Goal: Task Accomplishment & Management: Manage account settings

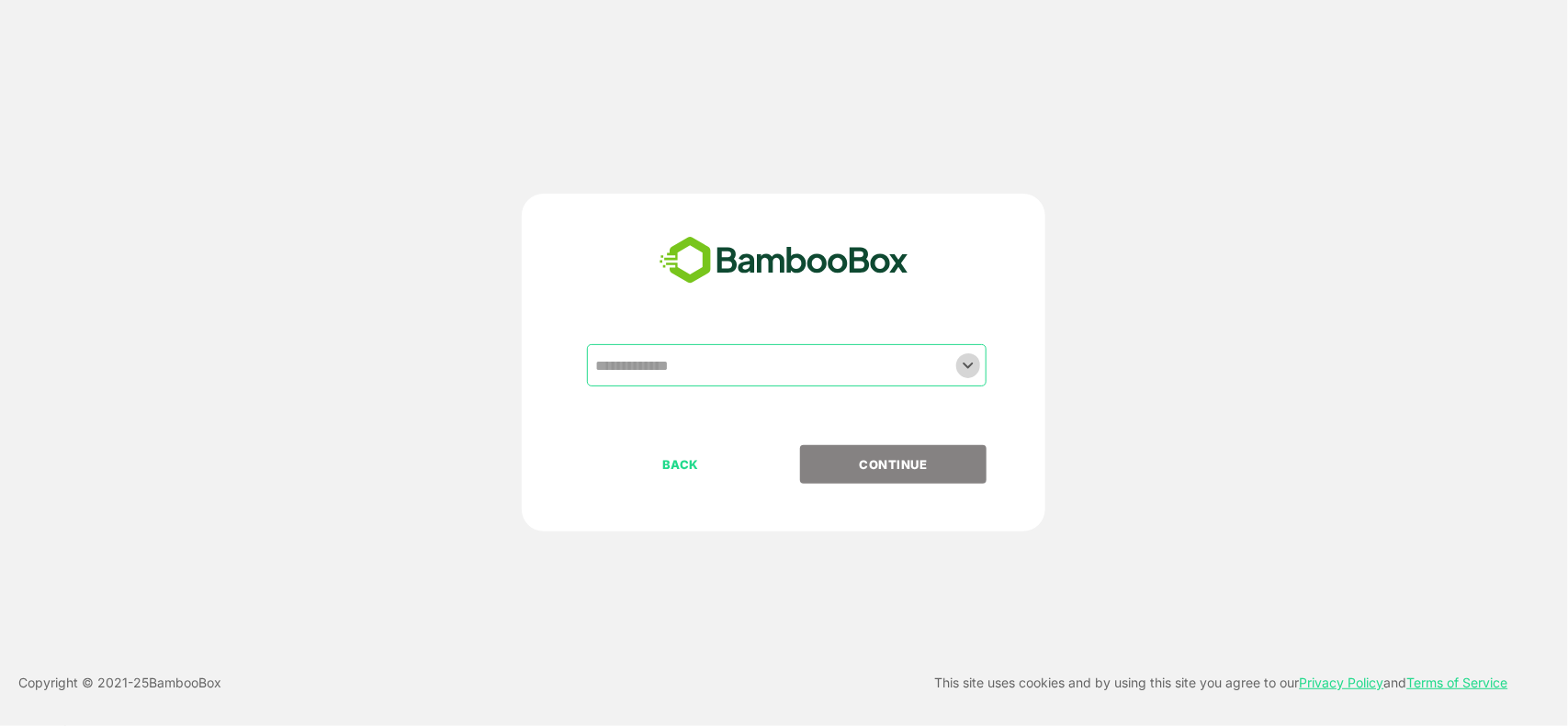
click at [963, 370] on icon "Open" at bounding box center [968, 365] width 22 height 22
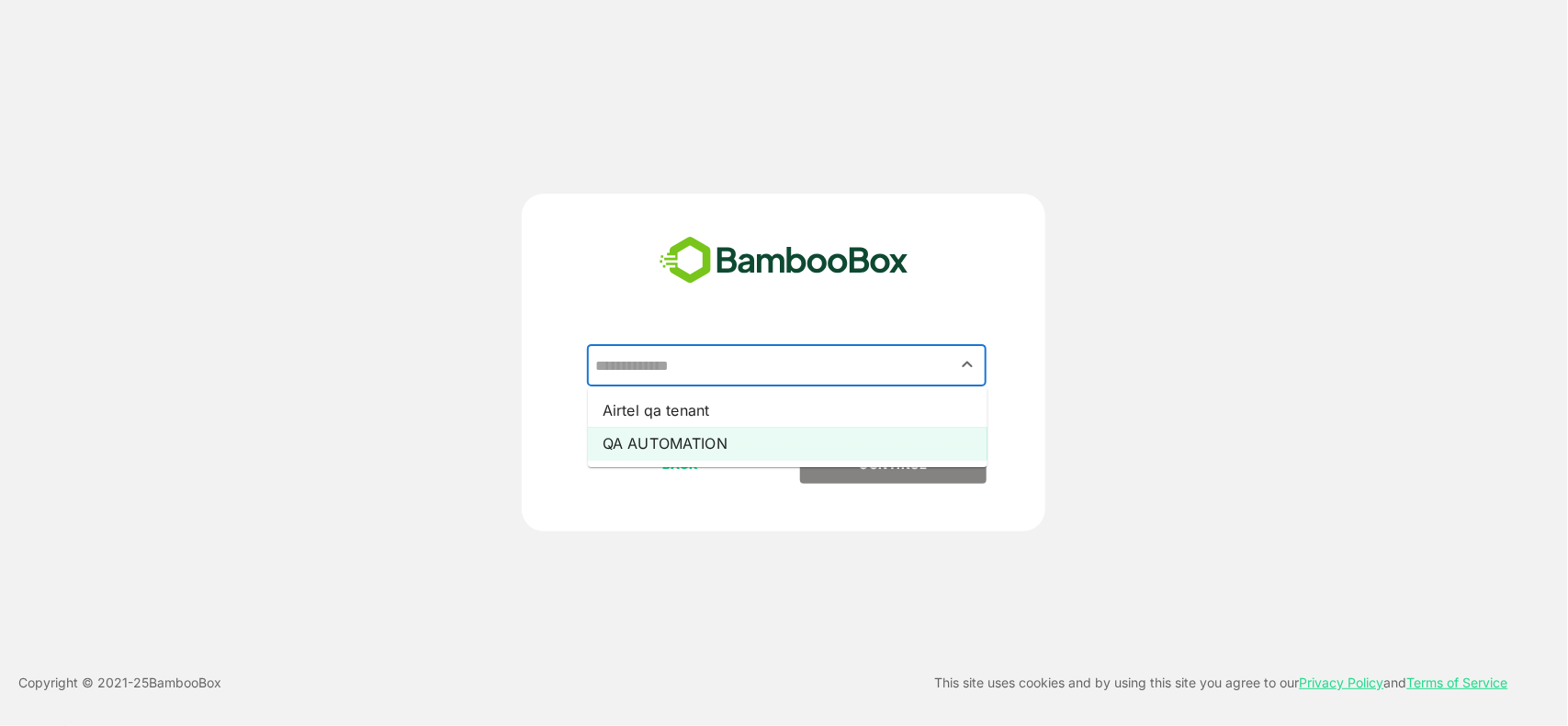
click at [660, 452] on li "QA AUTOMATION" at bounding box center [788, 443] width 399 height 33
type input "**********"
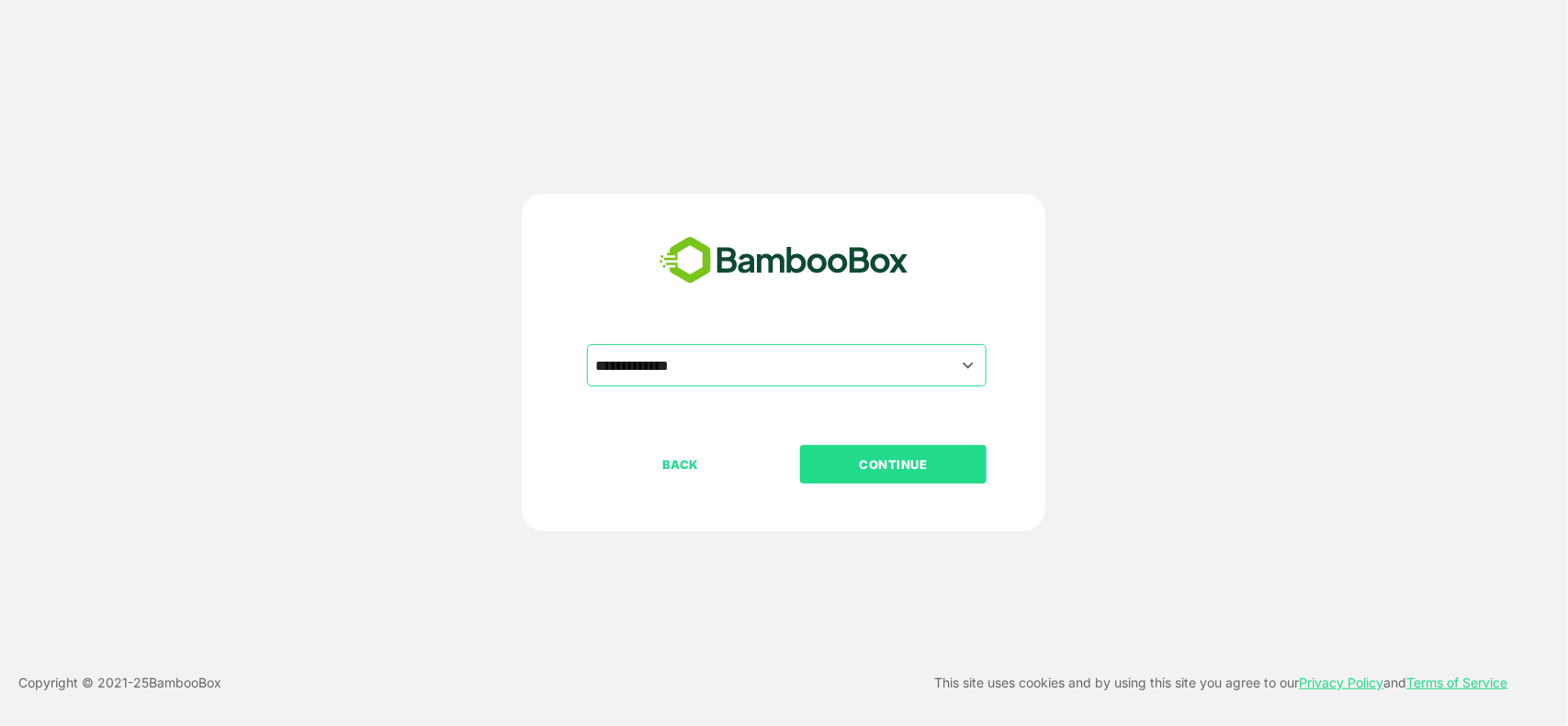
click at [837, 452] on button "CONTINUE" at bounding box center [893, 464] width 187 height 39
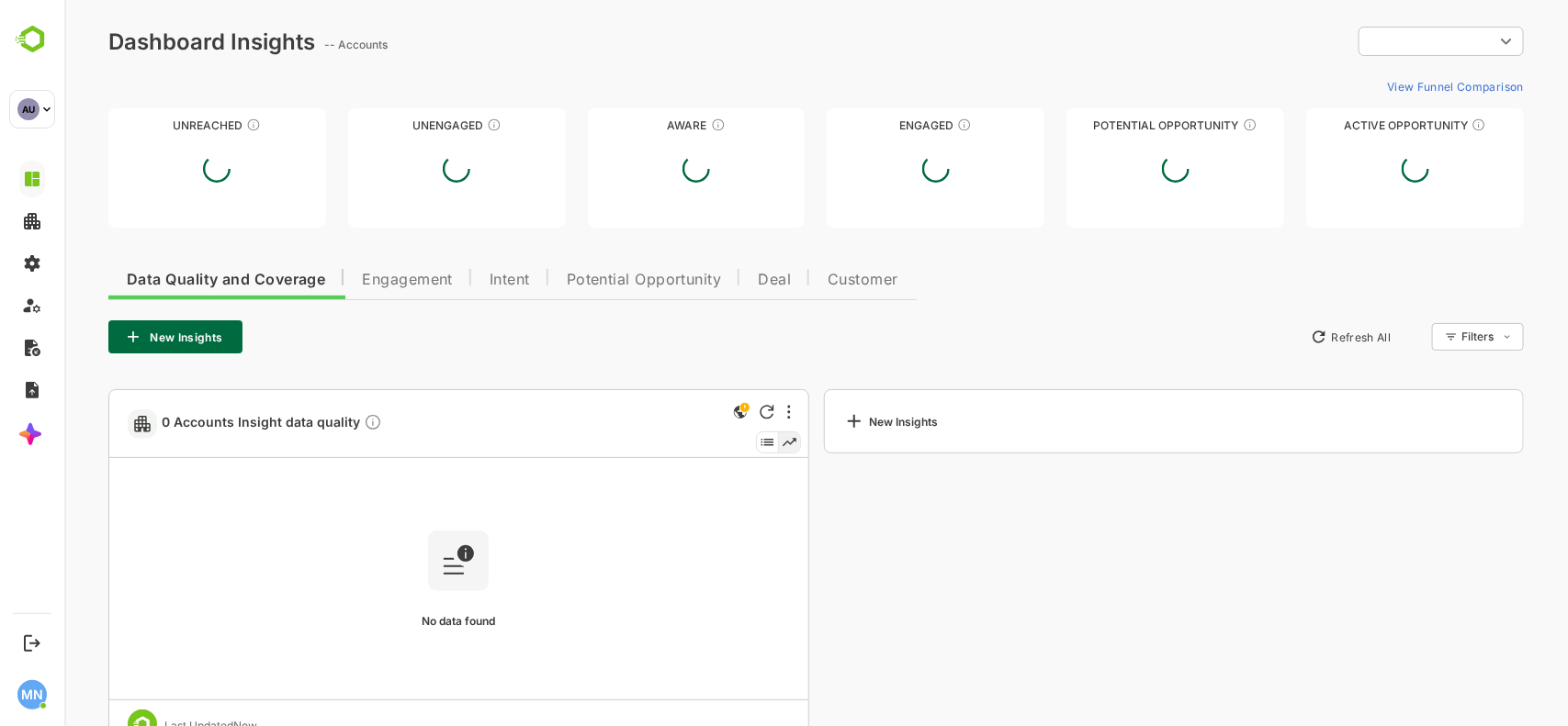
type input "**********"
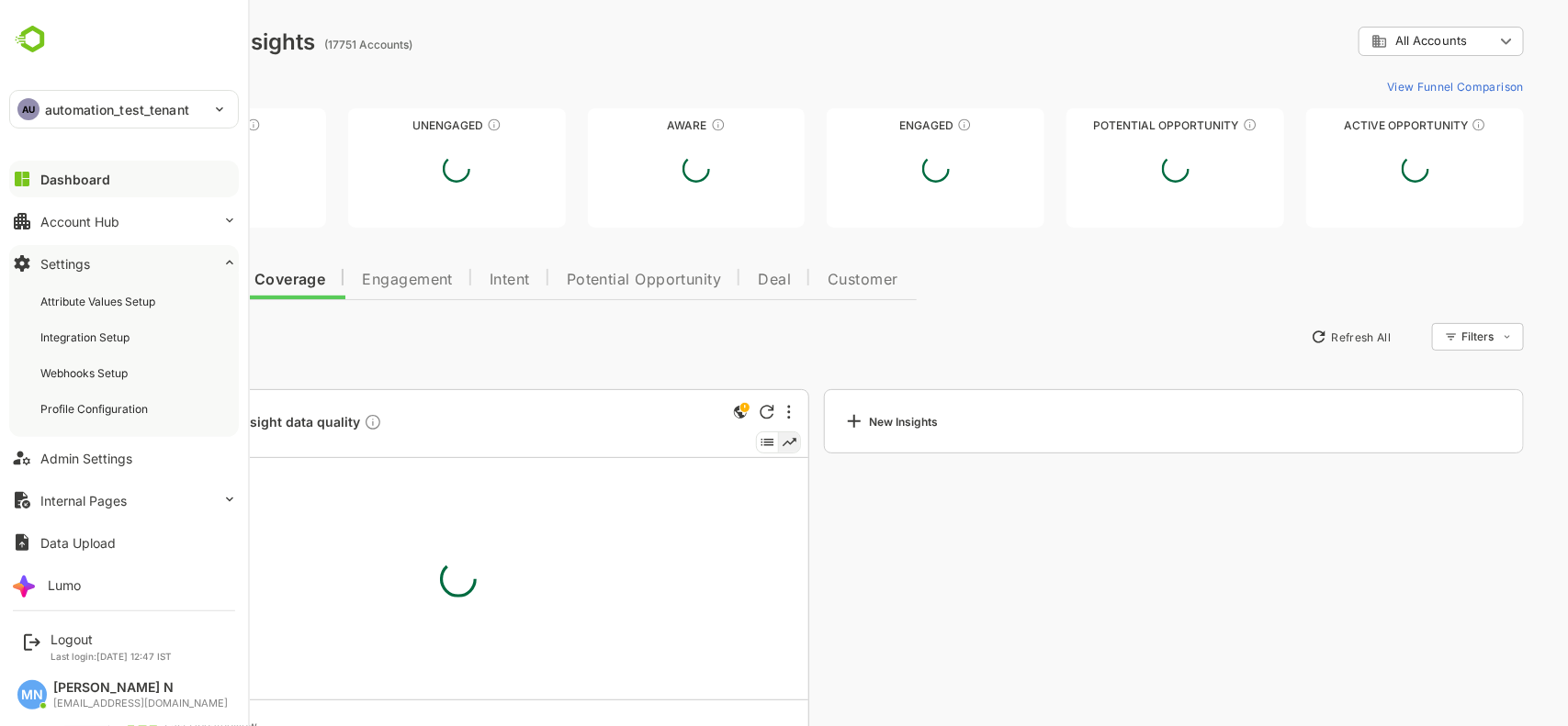
scroll to position [7, 0]
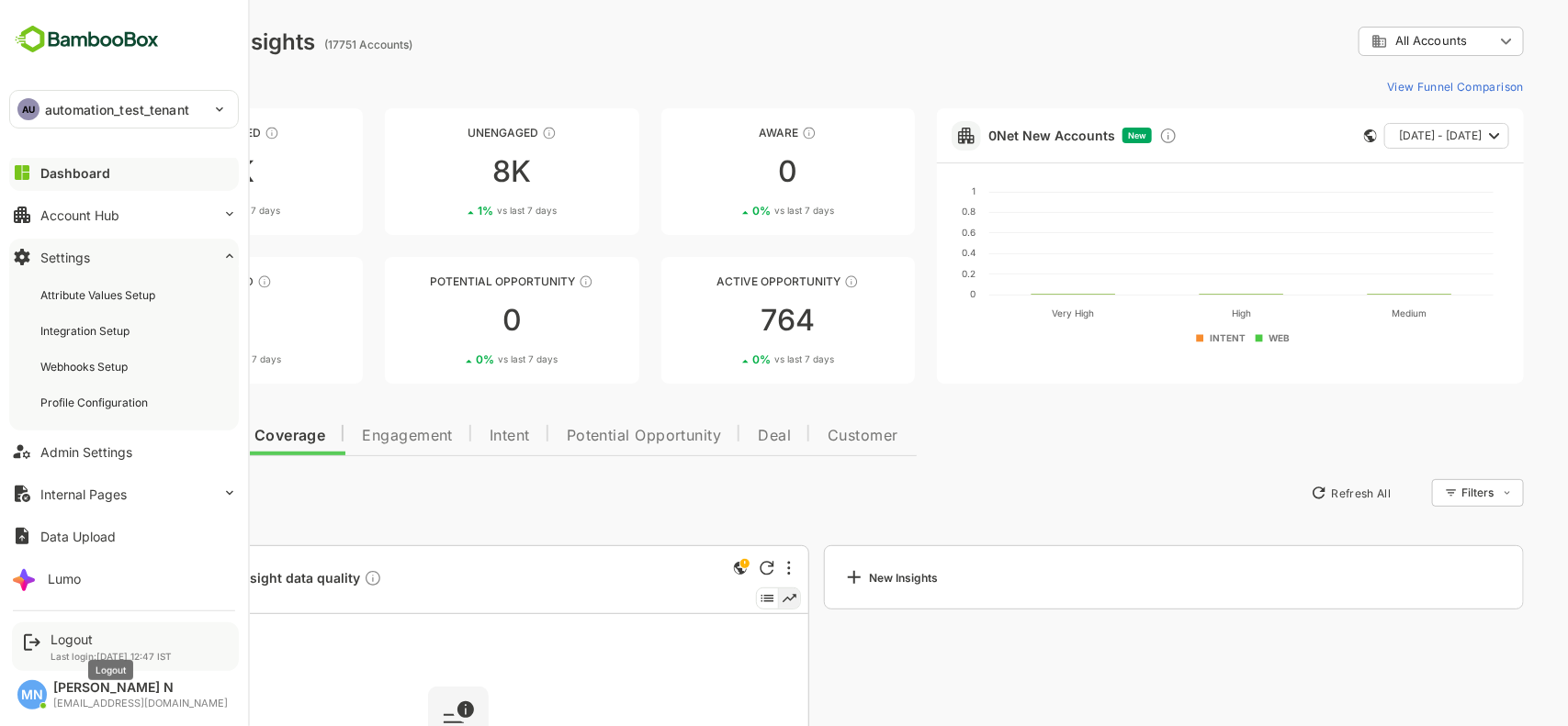
click at [78, 643] on div "Logout" at bounding box center [111, 640] width 121 height 16
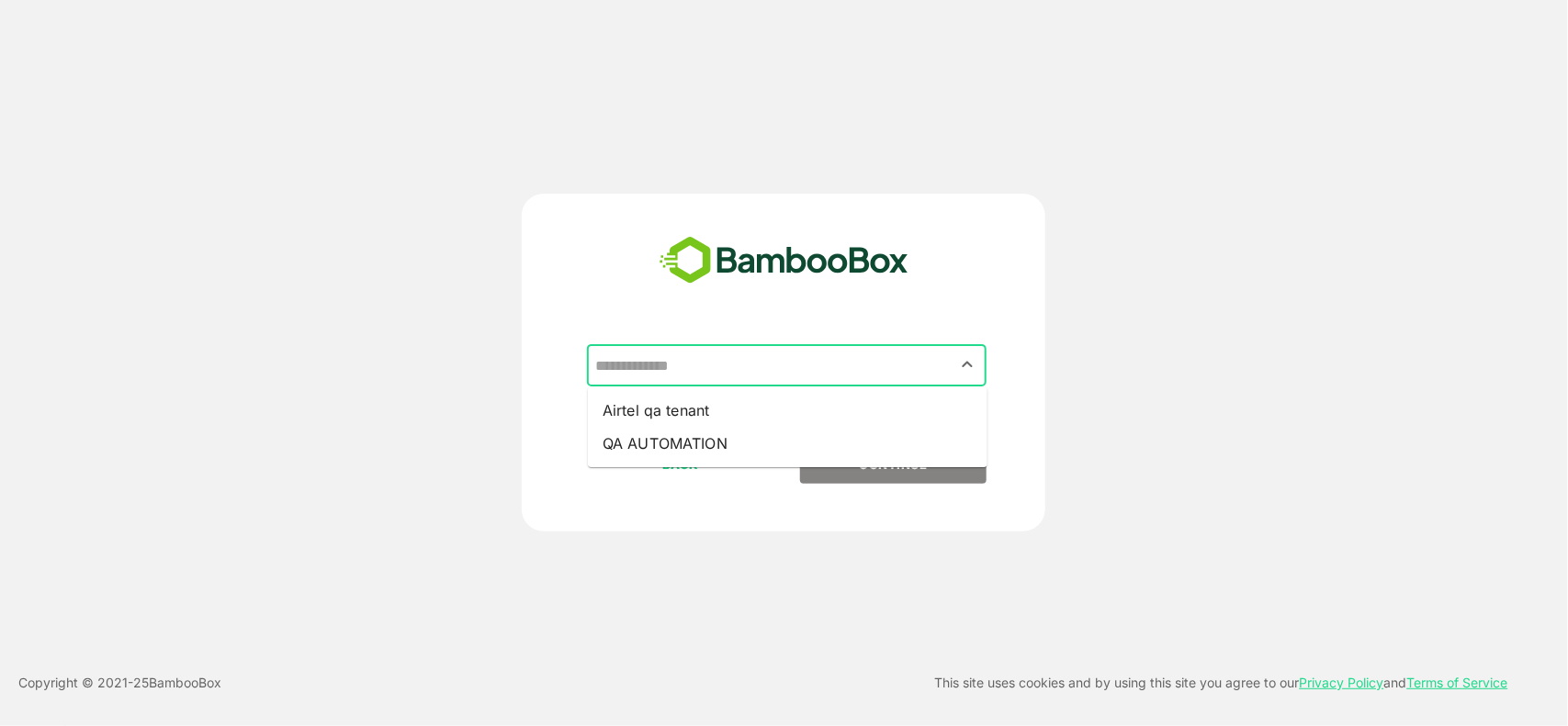
click at [919, 368] on input "text" at bounding box center [786, 364] width 392 height 35
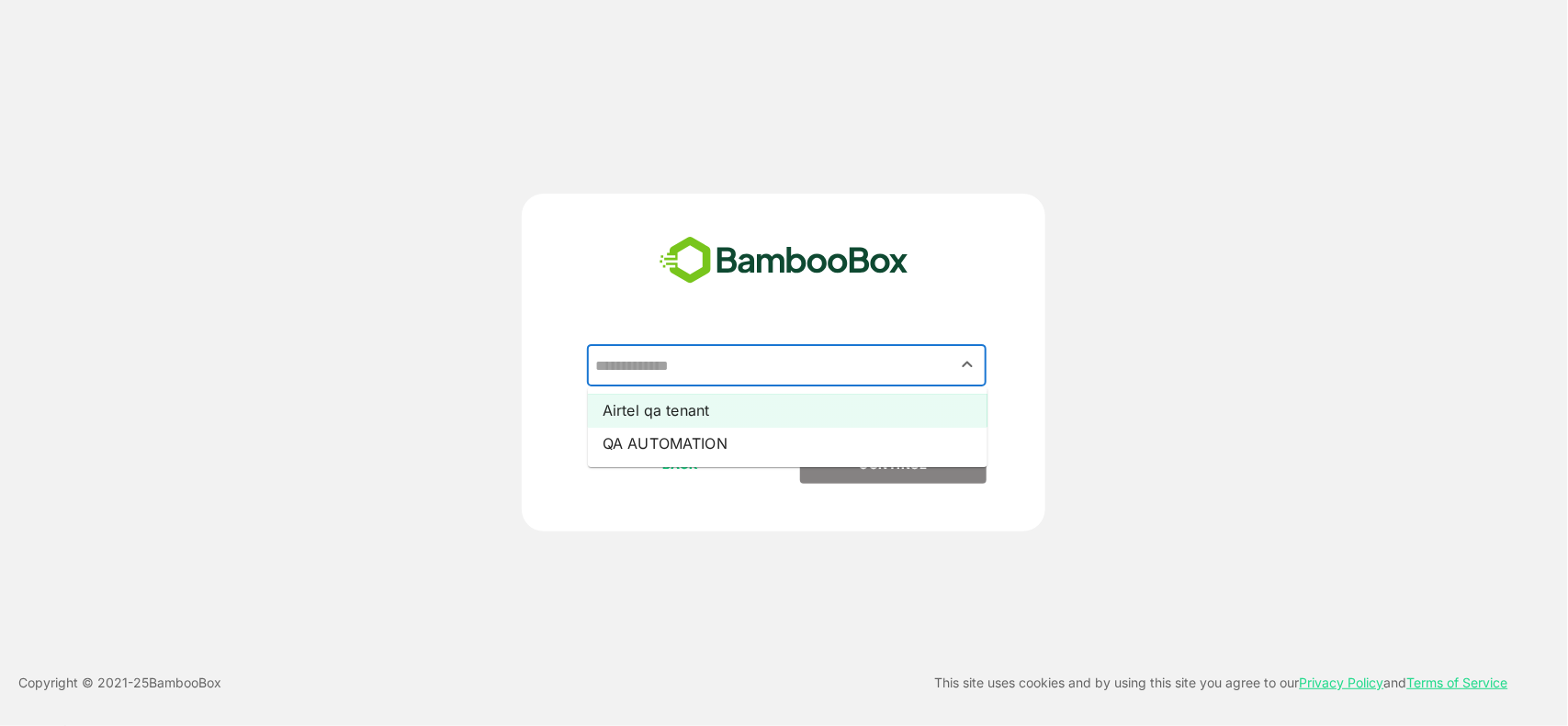
click at [704, 411] on li "Airtel qa tenant" at bounding box center [788, 410] width 399 height 33
type input "**********"
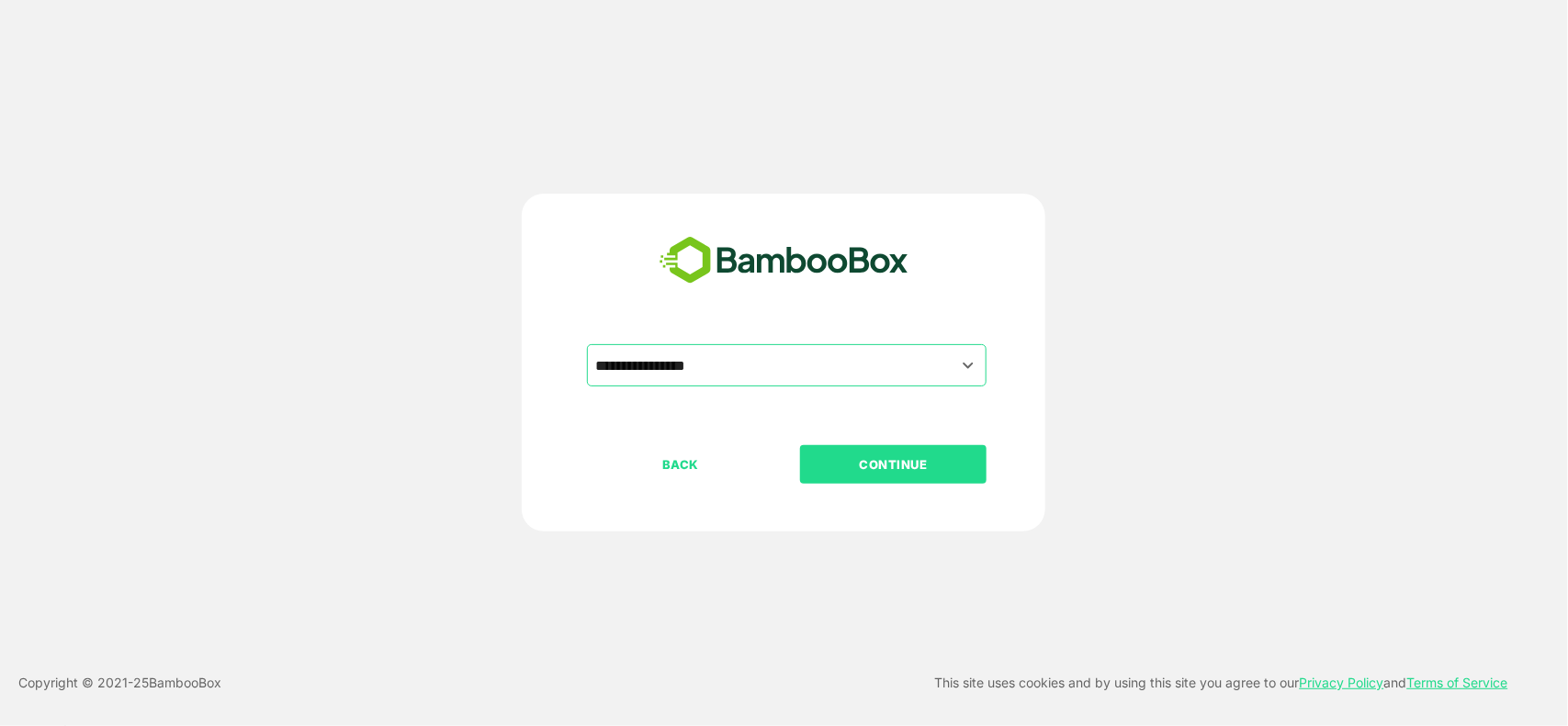
click at [903, 464] on p "CONTINUE" at bounding box center [893, 465] width 184 height 20
click at [894, 456] on p "CONTINUE" at bounding box center [893, 465] width 184 height 20
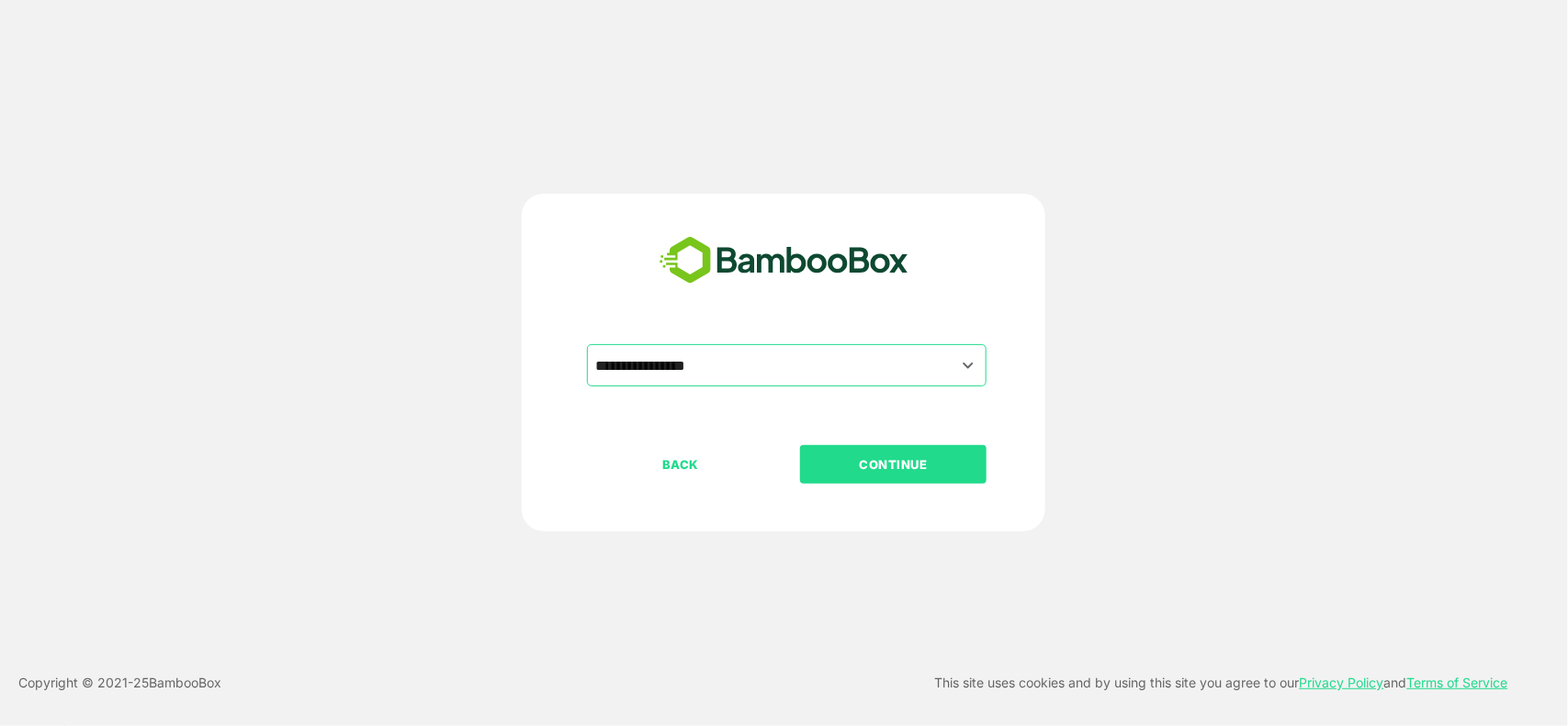
click at [894, 456] on p "CONTINUE" at bounding box center [893, 465] width 184 height 20
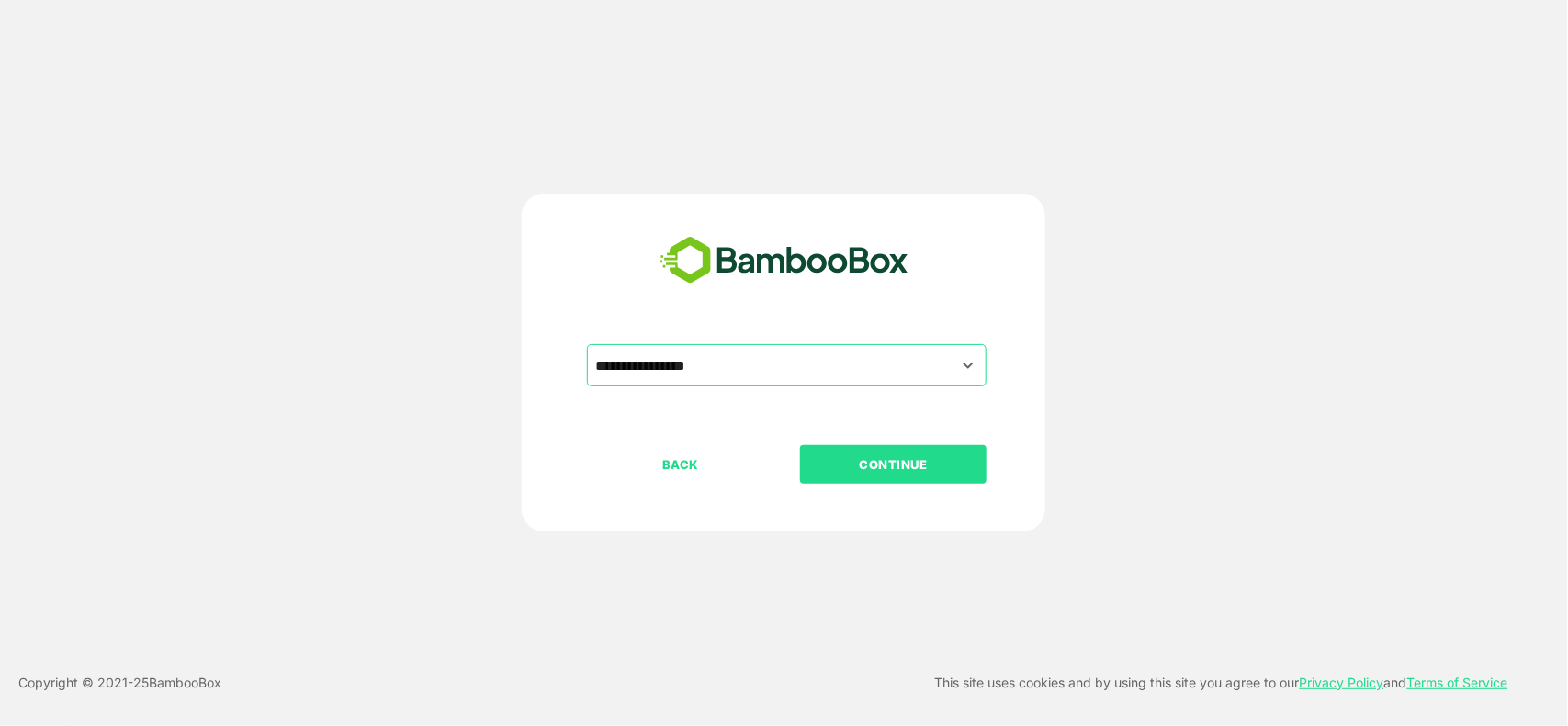
click at [894, 456] on p "CONTINUE" at bounding box center [893, 465] width 184 height 20
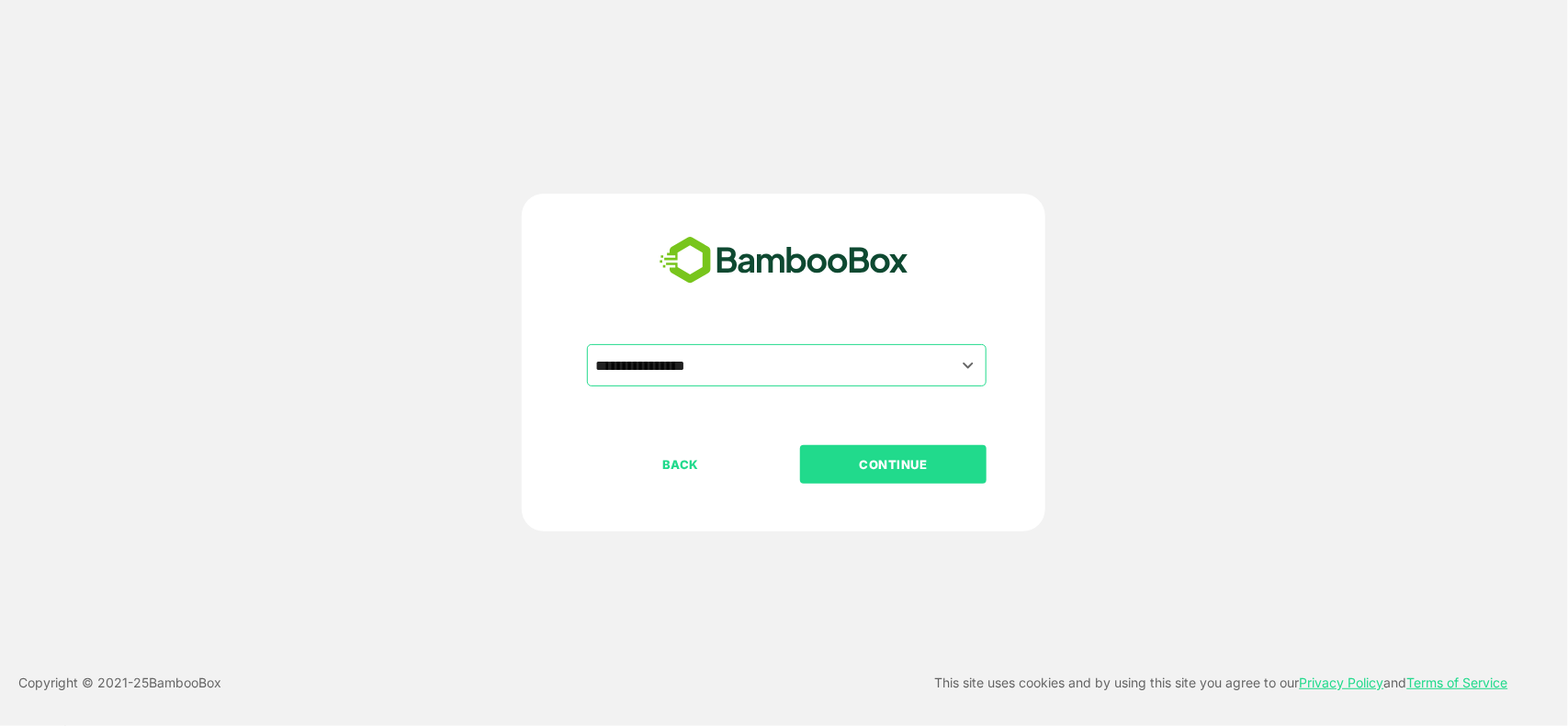
click at [894, 456] on p "CONTINUE" at bounding box center [893, 465] width 184 height 20
click at [842, 359] on input "text" at bounding box center [786, 364] width 392 height 35
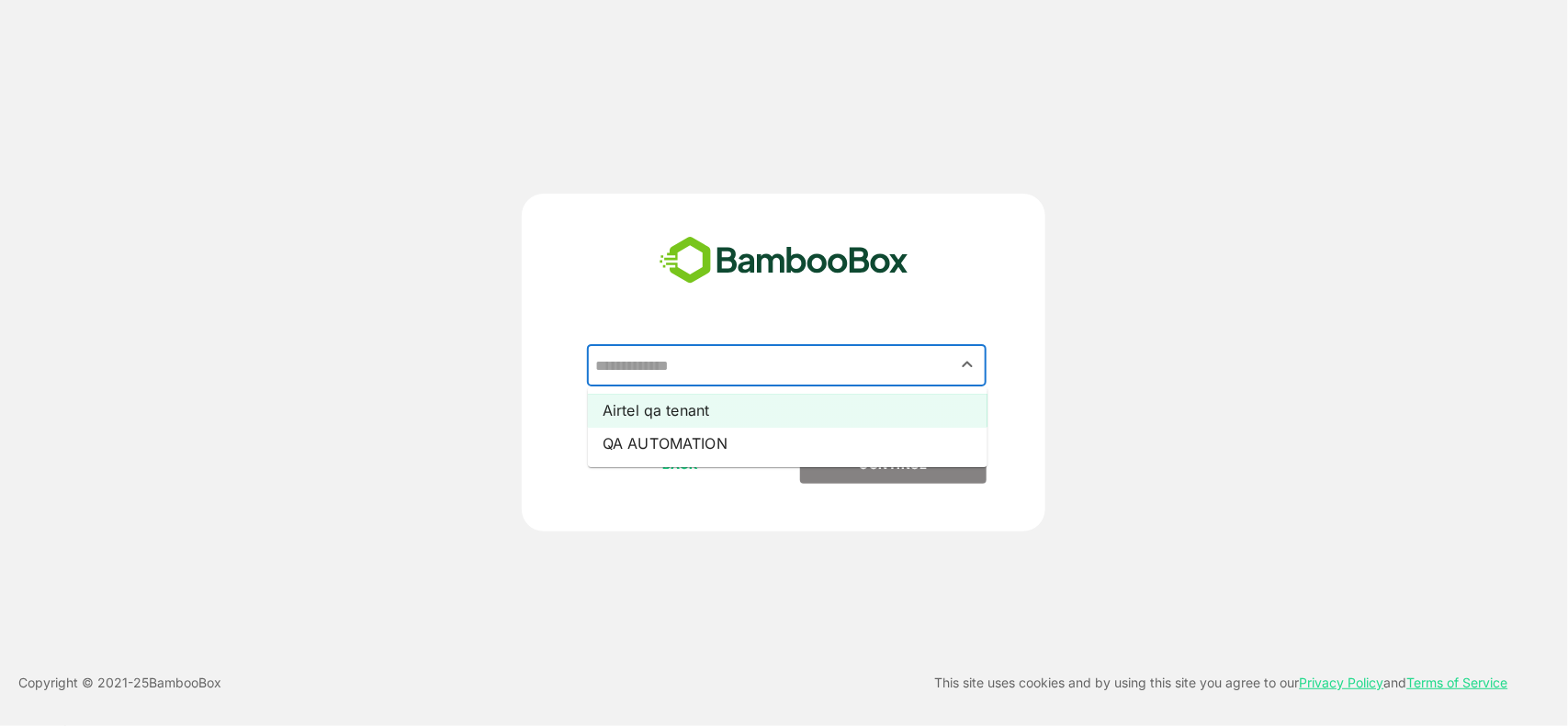
click at [714, 409] on li "Airtel qa tenant" at bounding box center [788, 410] width 399 height 33
type input "**********"
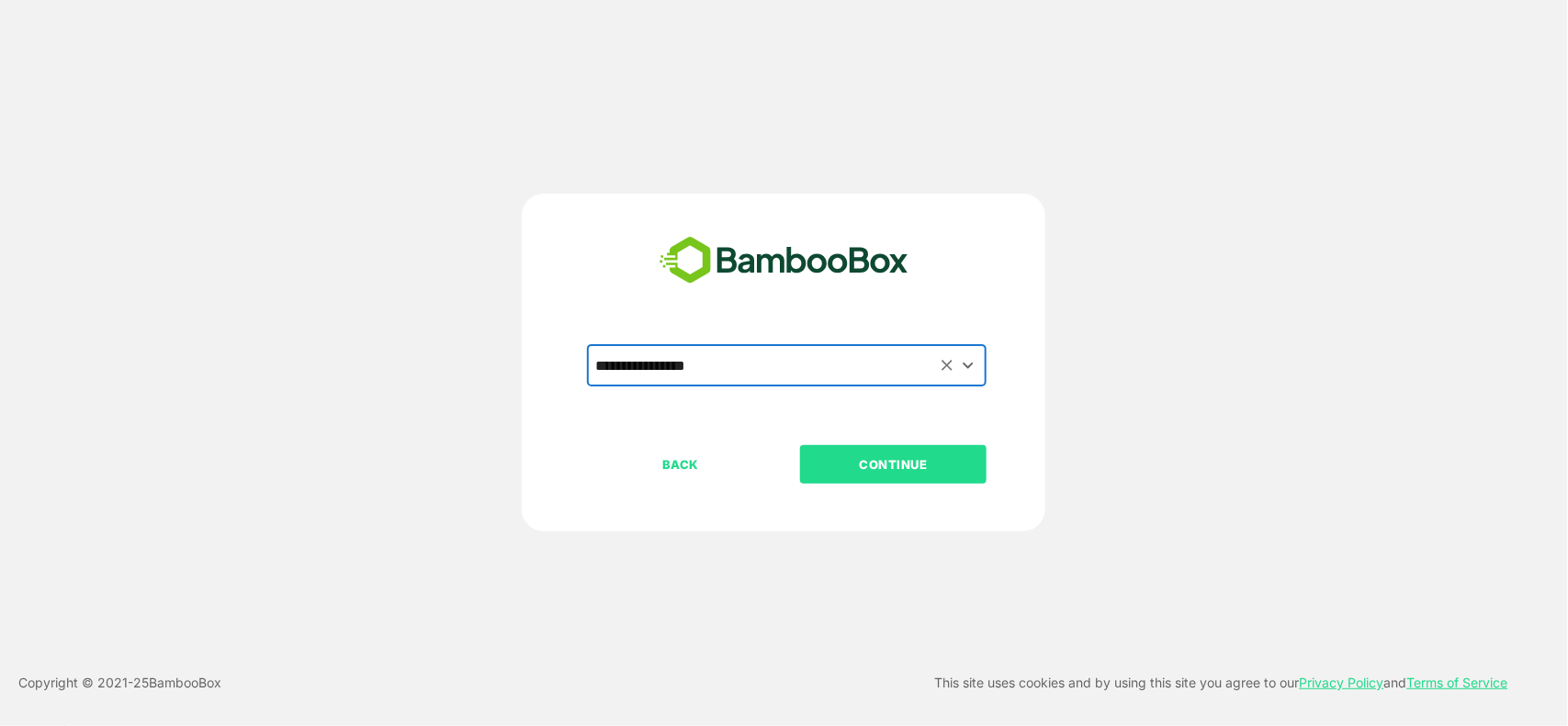
click at [852, 450] on button "CONTINUE" at bounding box center [893, 464] width 187 height 39
click at [874, 465] on p "CONTINUE" at bounding box center [893, 465] width 184 height 20
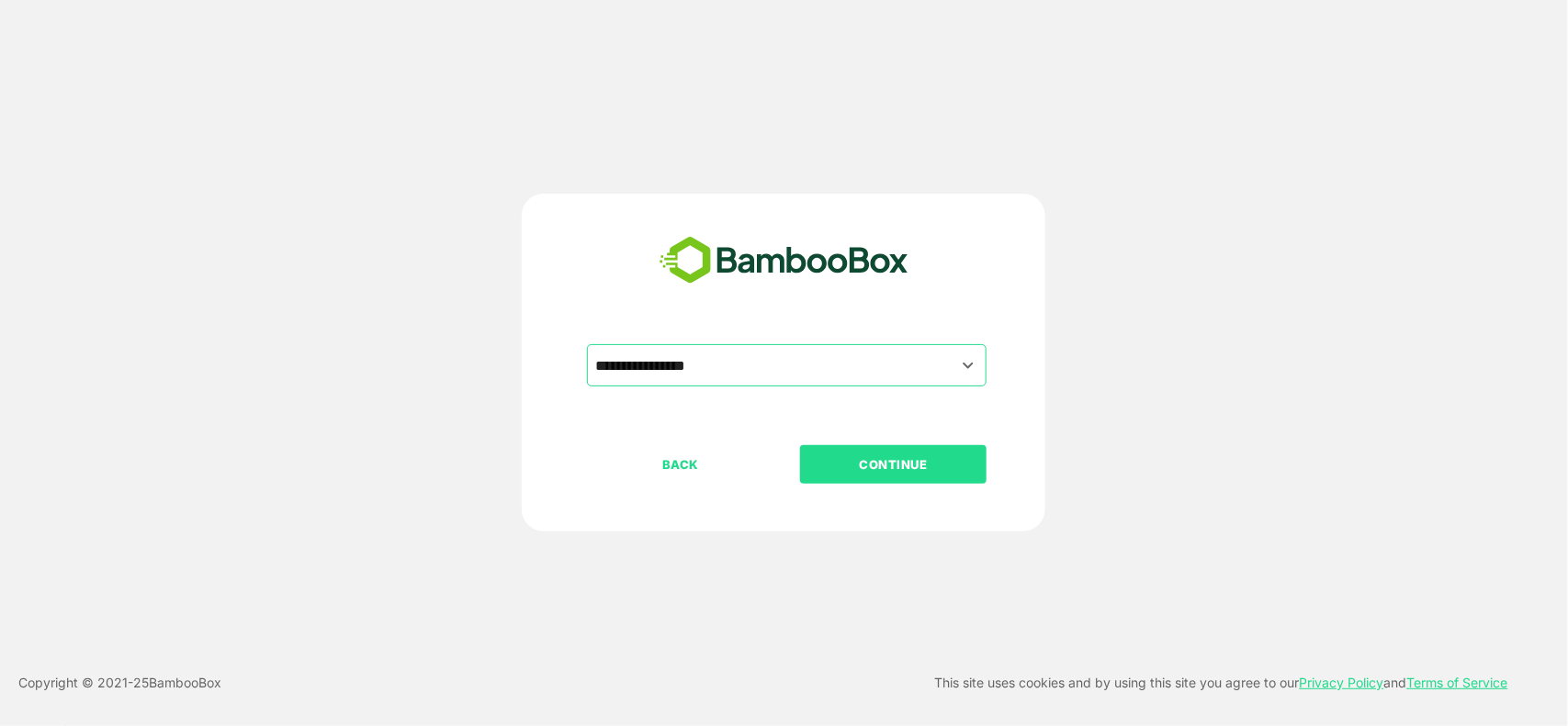
click at [874, 465] on p "CONTINUE" at bounding box center [893, 465] width 184 height 20
click at [887, 446] on button "CONTINUE" at bounding box center [893, 464] width 187 height 39
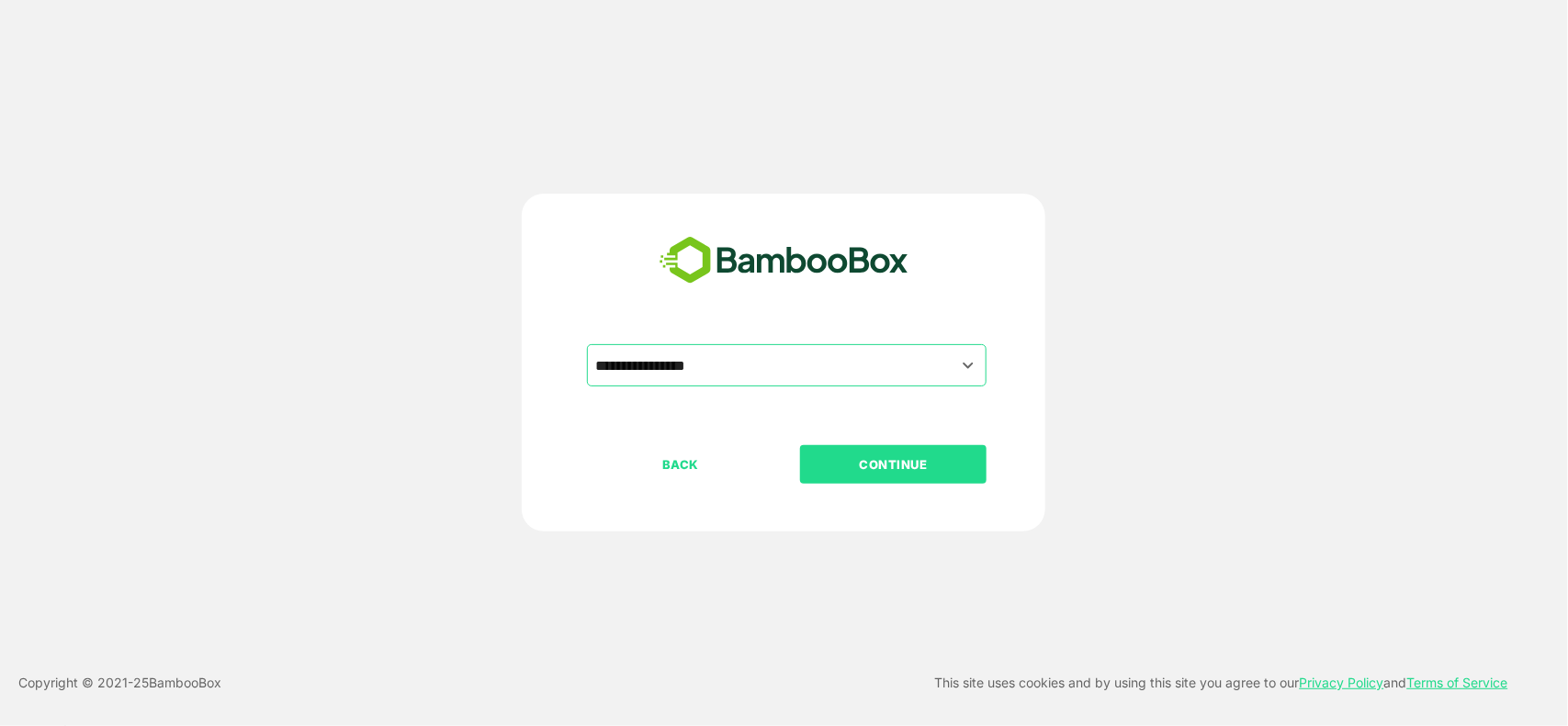
click at [887, 446] on button "CONTINUE" at bounding box center [893, 464] width 187 height 39
click at [884, 438] on div "**********" at bounding box center [783, 395] width 457 height 101
click at [893, 474] on p "CONTINUE" at bounding box center [893, 465] width 184 height 20
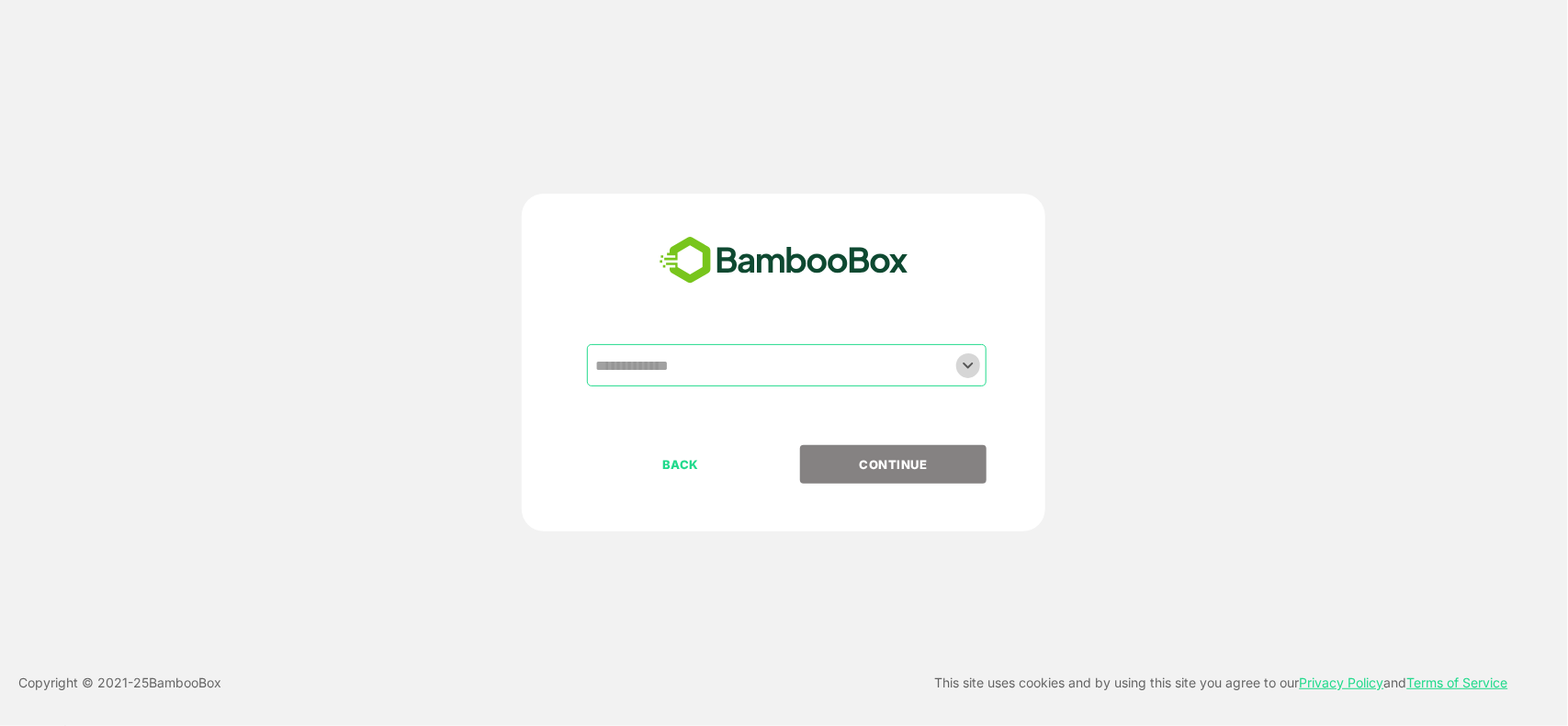
click at [972, 365] on icon "Open" at bounding box center [968, 365] width 22 height 22
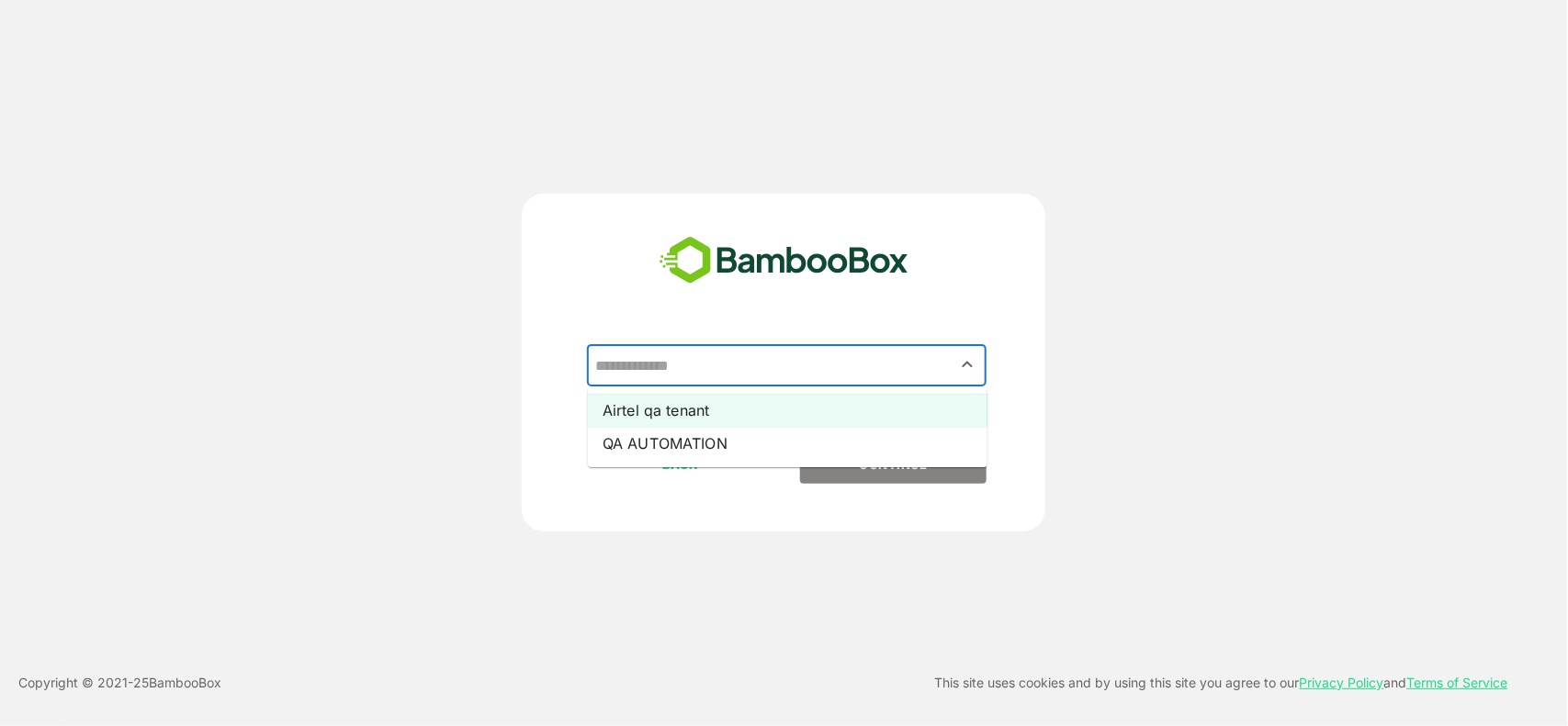
click at [701, 411] on li "Airtel qa tenant" at bounding box center [788, 410] width 399 height 33
type input "**********"
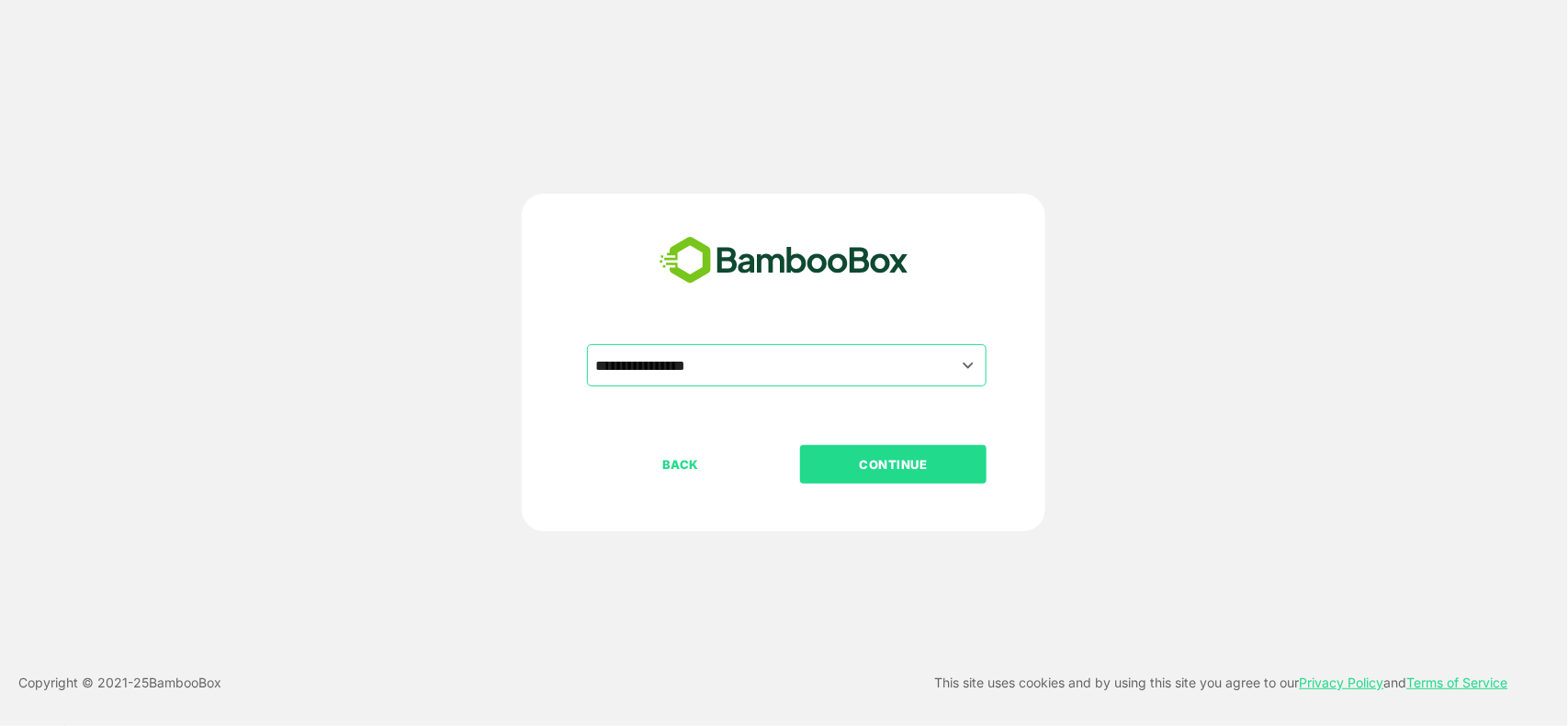
click at [848, 480] on button "CONTINUE" at bounding box center [893, 464] width 187 height 39
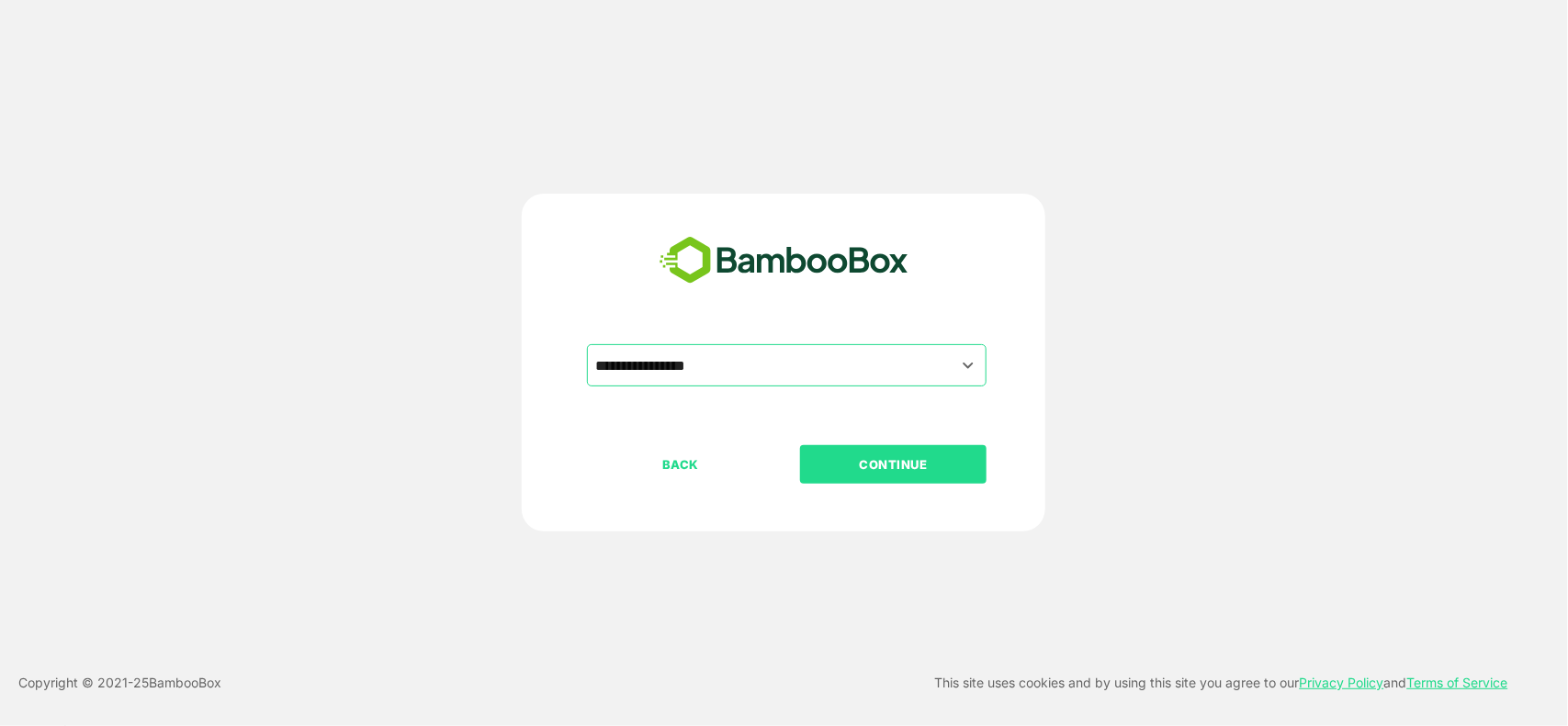
click at [848, 480] on button "CONTINUE" at bounding box center [893, 464] width 187 height 39
click at [877, 469] on p "CONTINUE" at bounding box center [893, 465] width 184 height 20
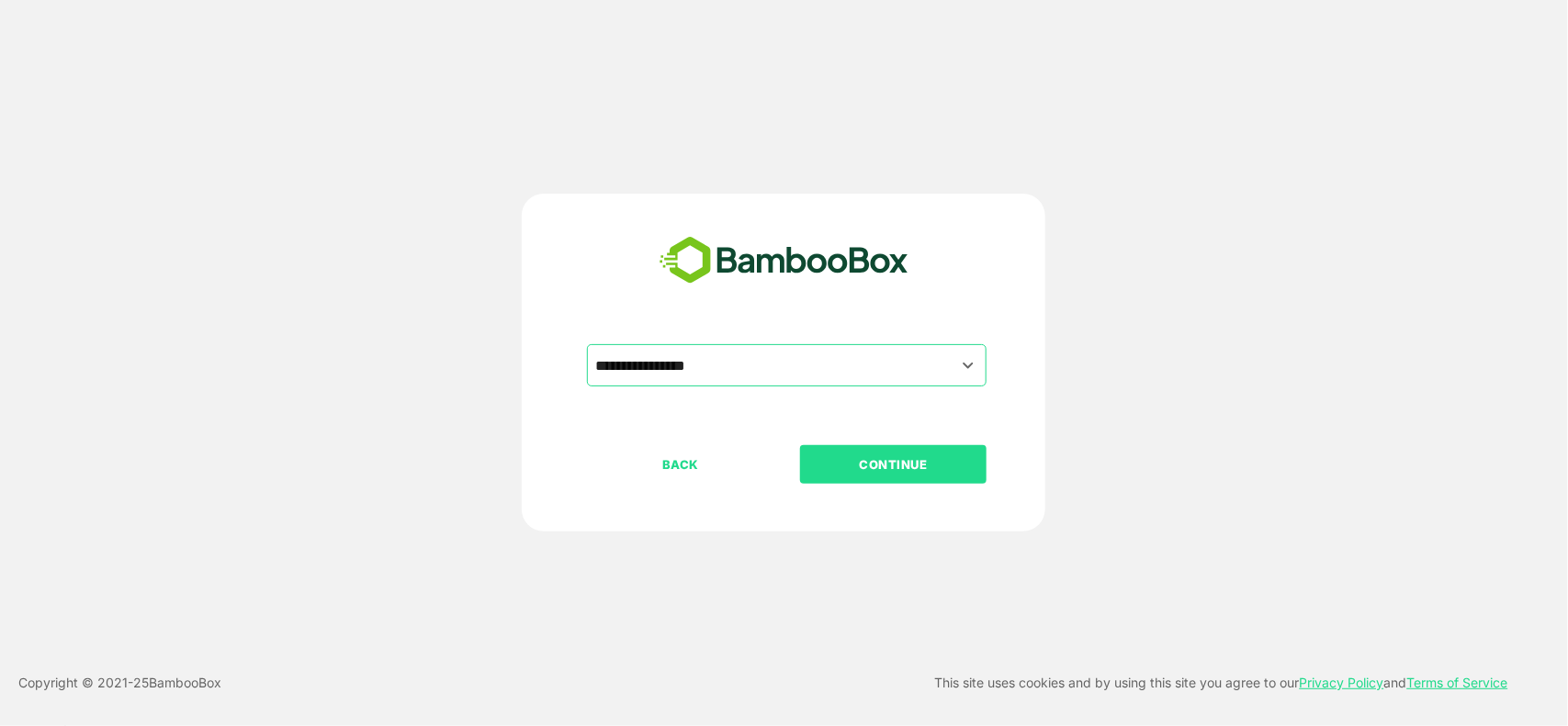
click at [93, 381] on div "**********" at bounding box center [784, 363] width 1568 height 726
click at [906, 457] on p "CONTINUE" at bounding box center [893, 465] width 184 height 20
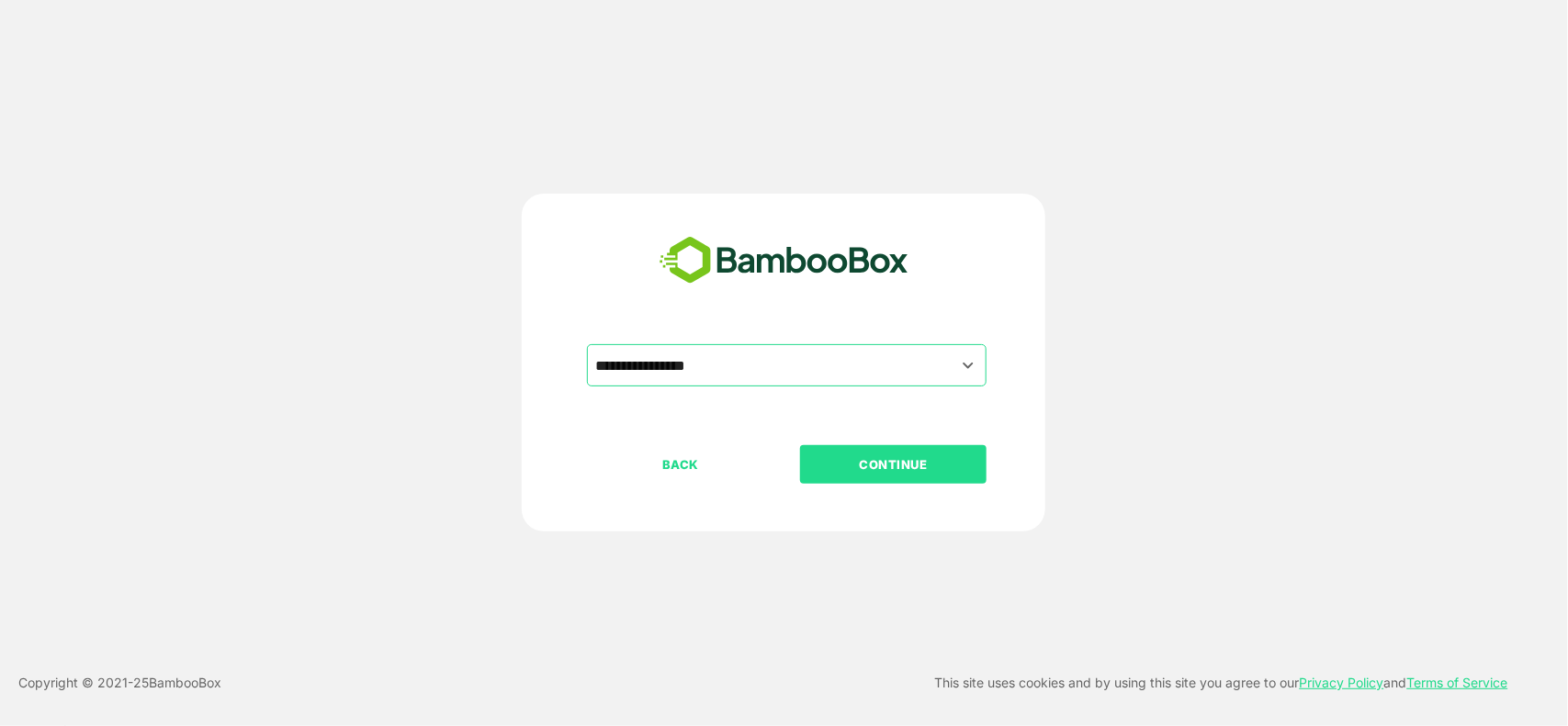
click at [906, 457] on p "CONTINUE" at bounding box center [893, 465] width 184 height 20
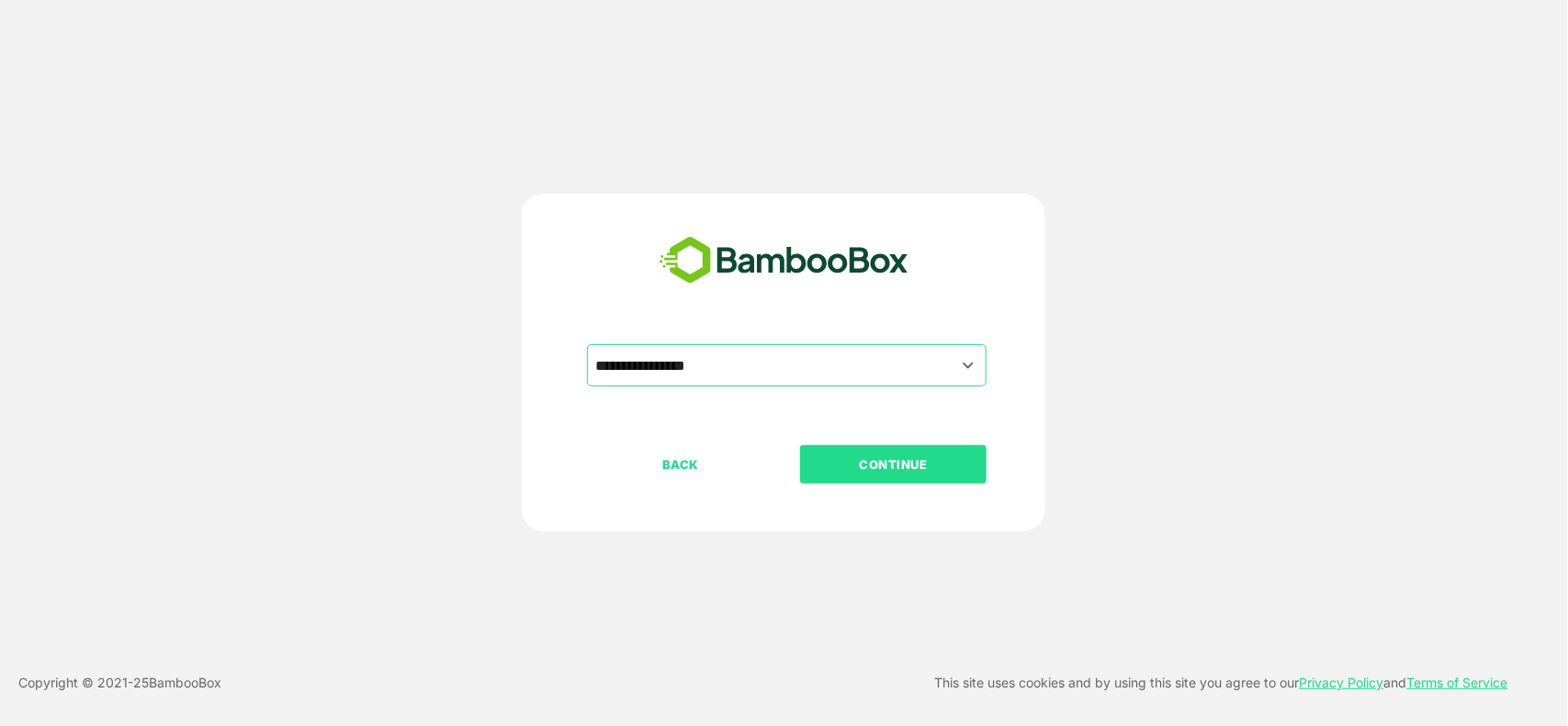
click at [886, 465] on p "CONTINUE" at bounding box center [893, 465] width 184 height 20
click at [824, 456] on p "CONTINUE" at bounding box center [893, 465] width 184 height 20
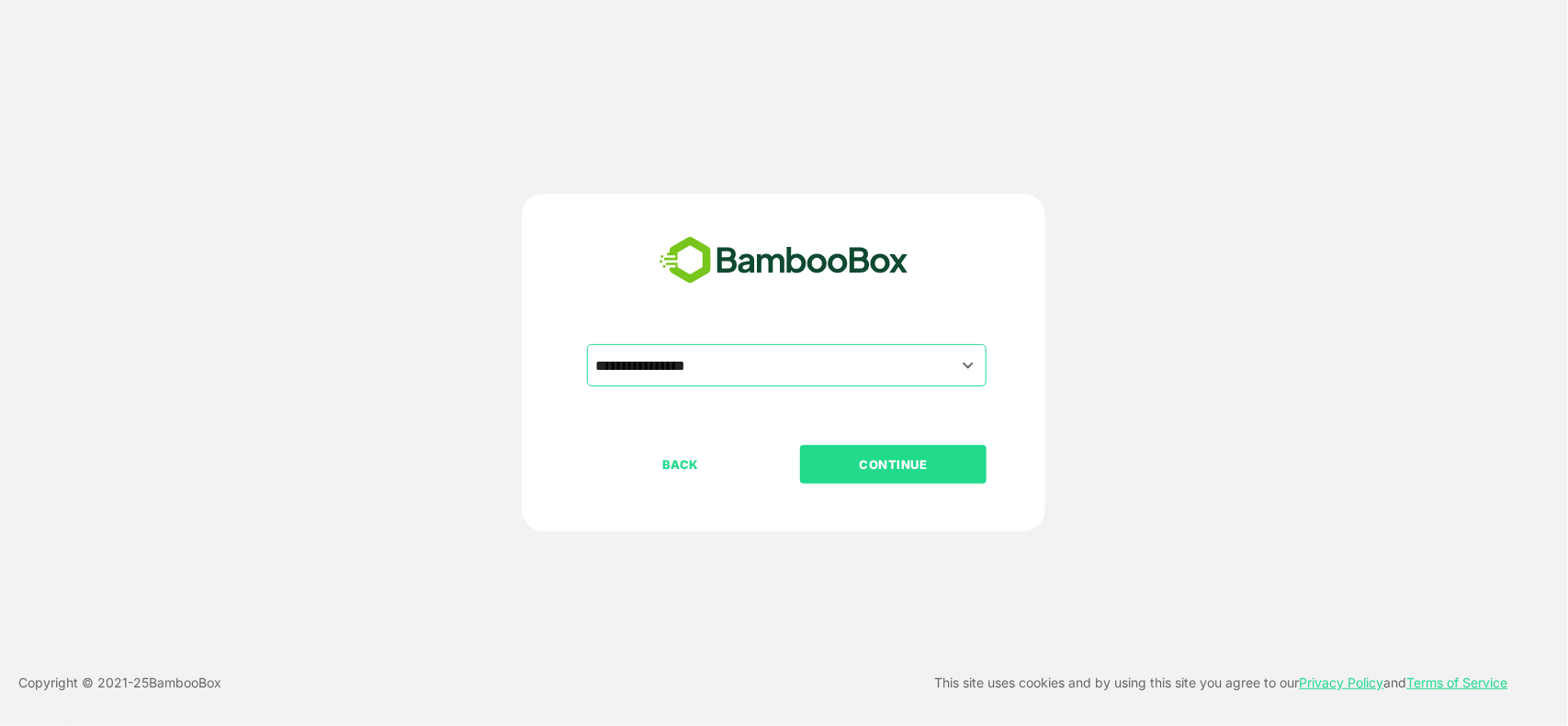
click at [824, 456] on p "CONTINUE" at bounding box center [893, 465] width 184 height 20
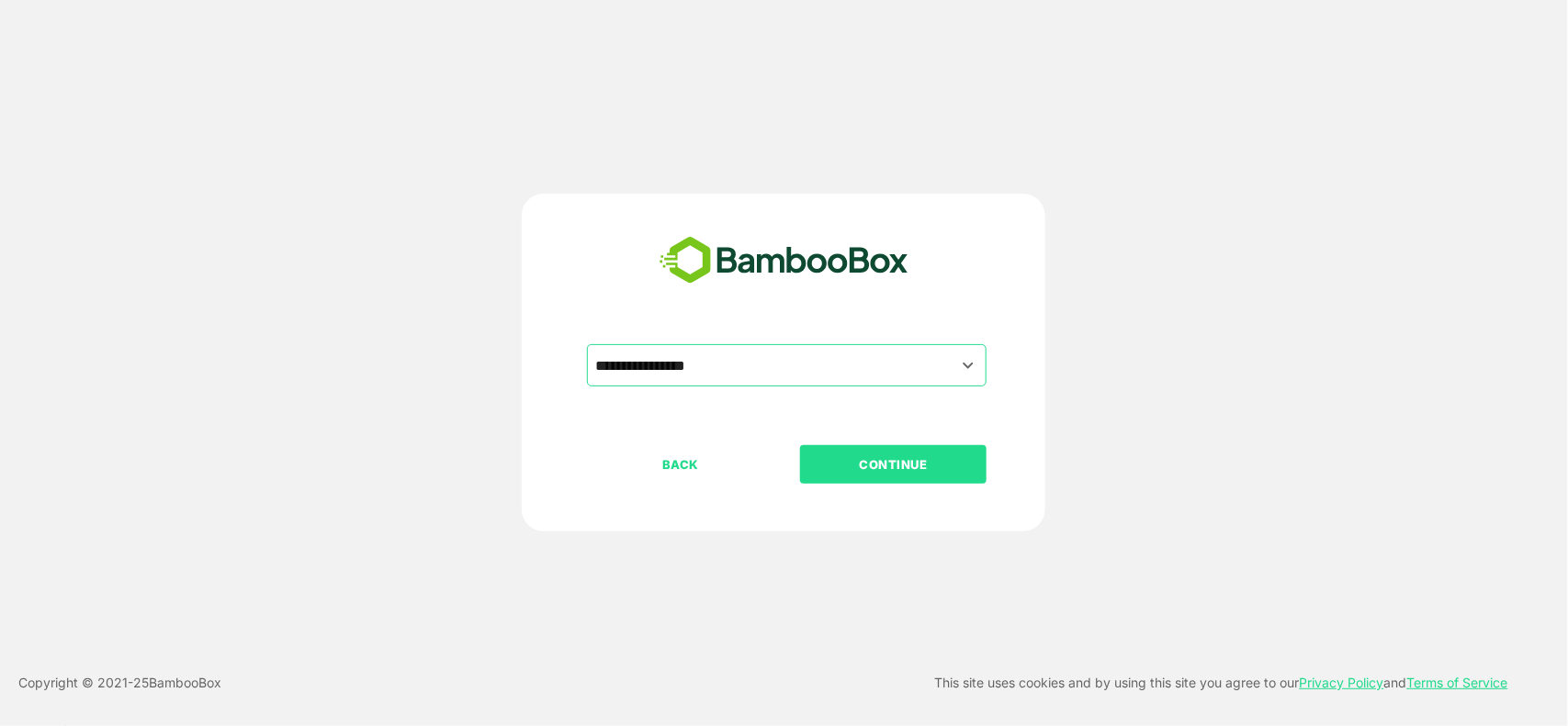
click at [824, 456] on p "CONTINUE" at bounding box center [893, 465] width 184 height 20
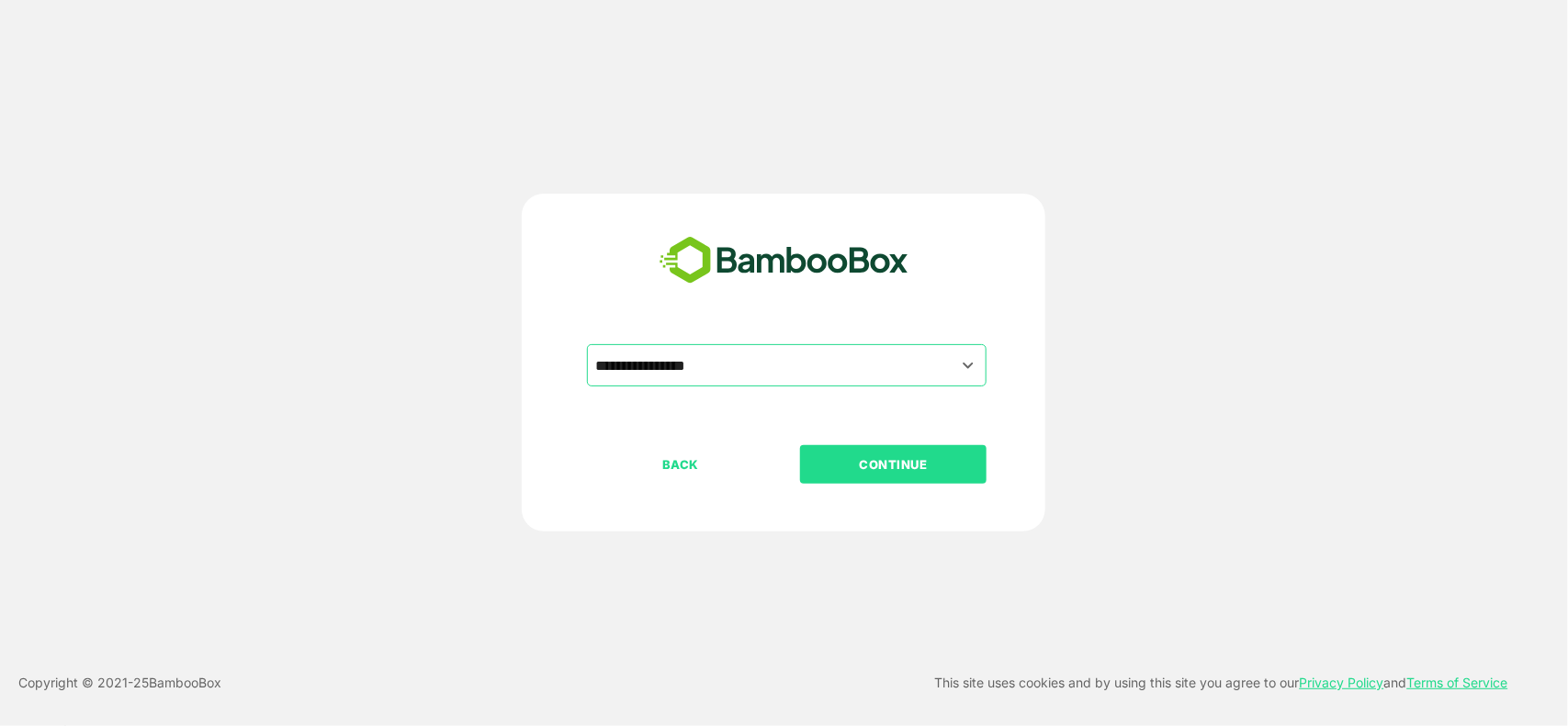
click at [824, 456] on p "CONTINUE" at bounding box center [893, 465] width 184 height 20
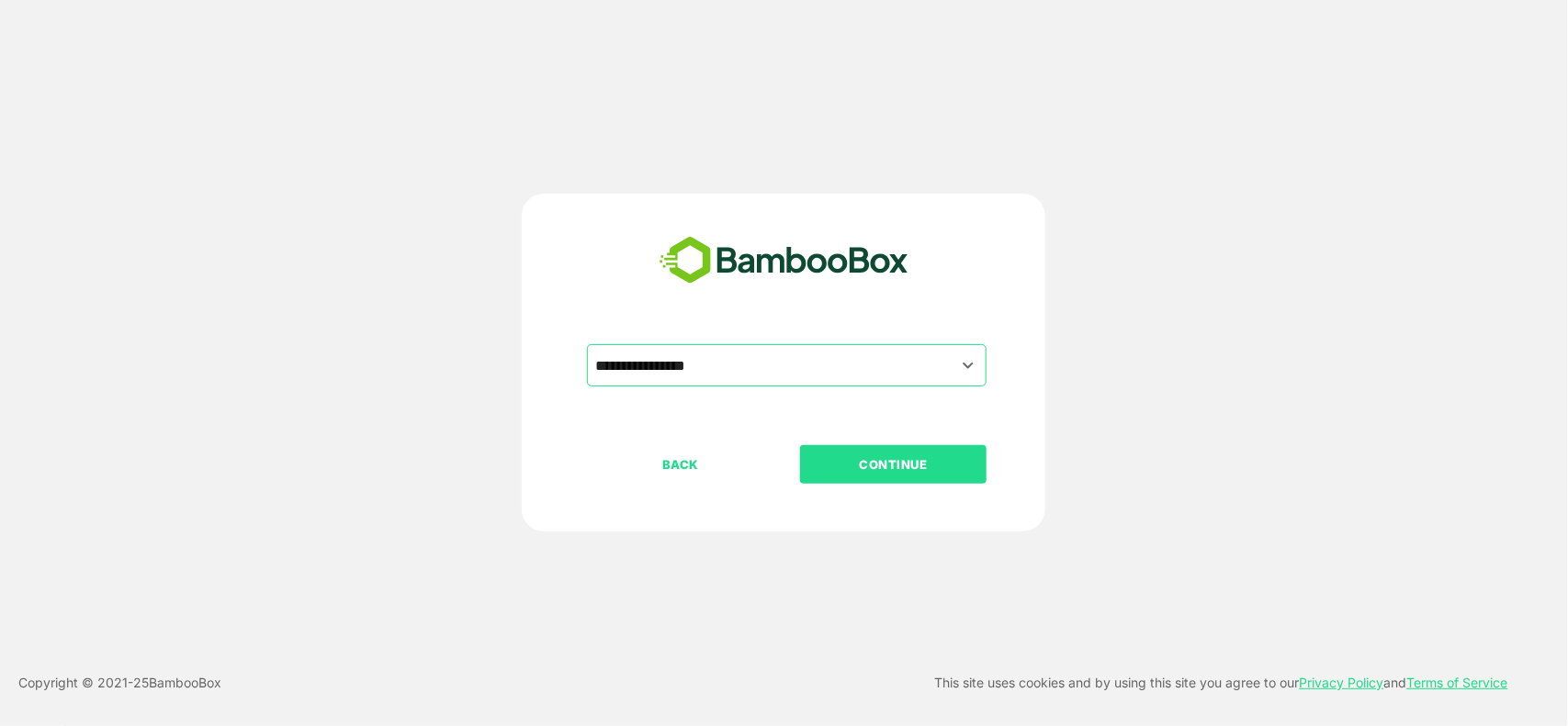
click at [824, 456] on p "CONTINUE" at bounding box center [893, 465] width 184 height 20
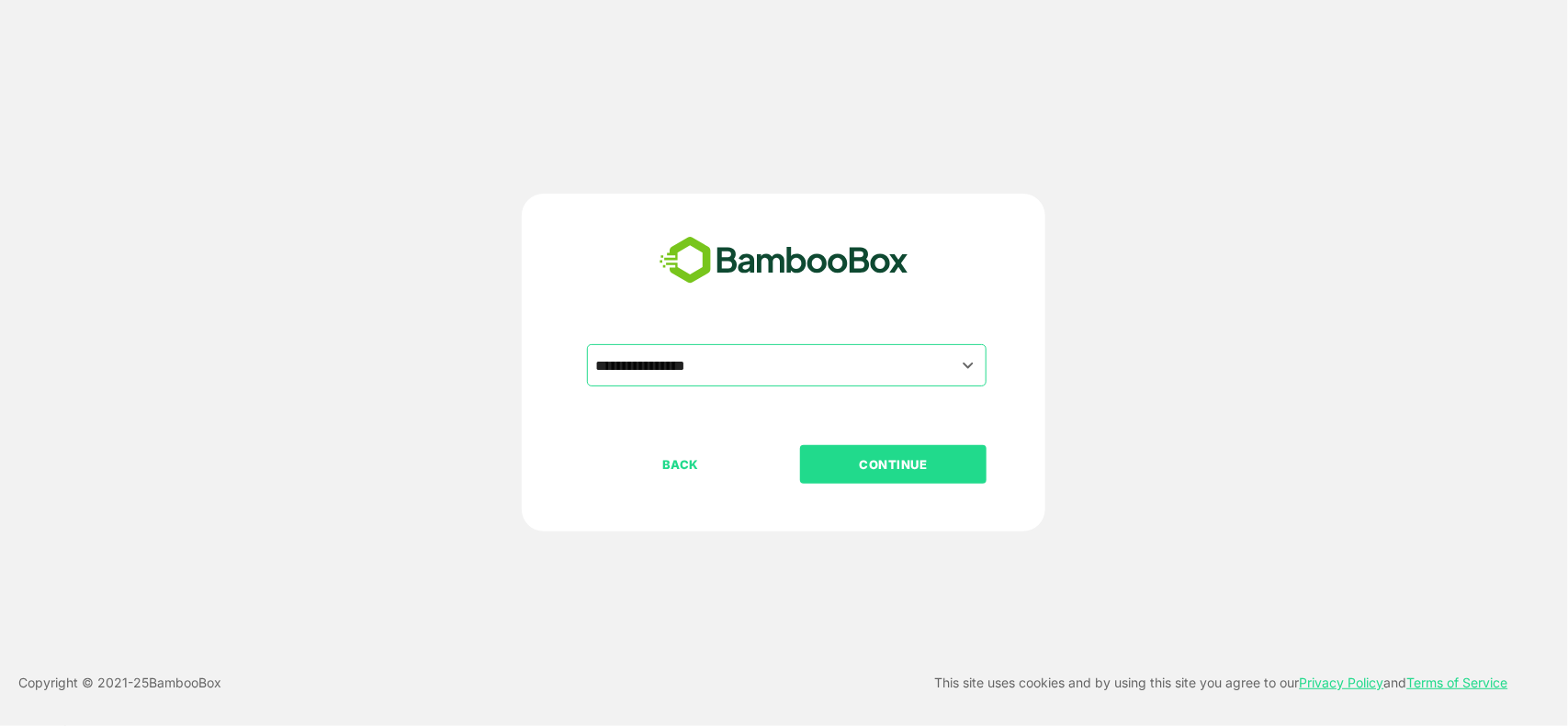
click at [824, 456] on p "CONTINUE" at bounding box center [893, 465] width 184 height 20
click at [846, 459] on p "CONTINUE" at bounding box center [893, 465] width 184 height 20
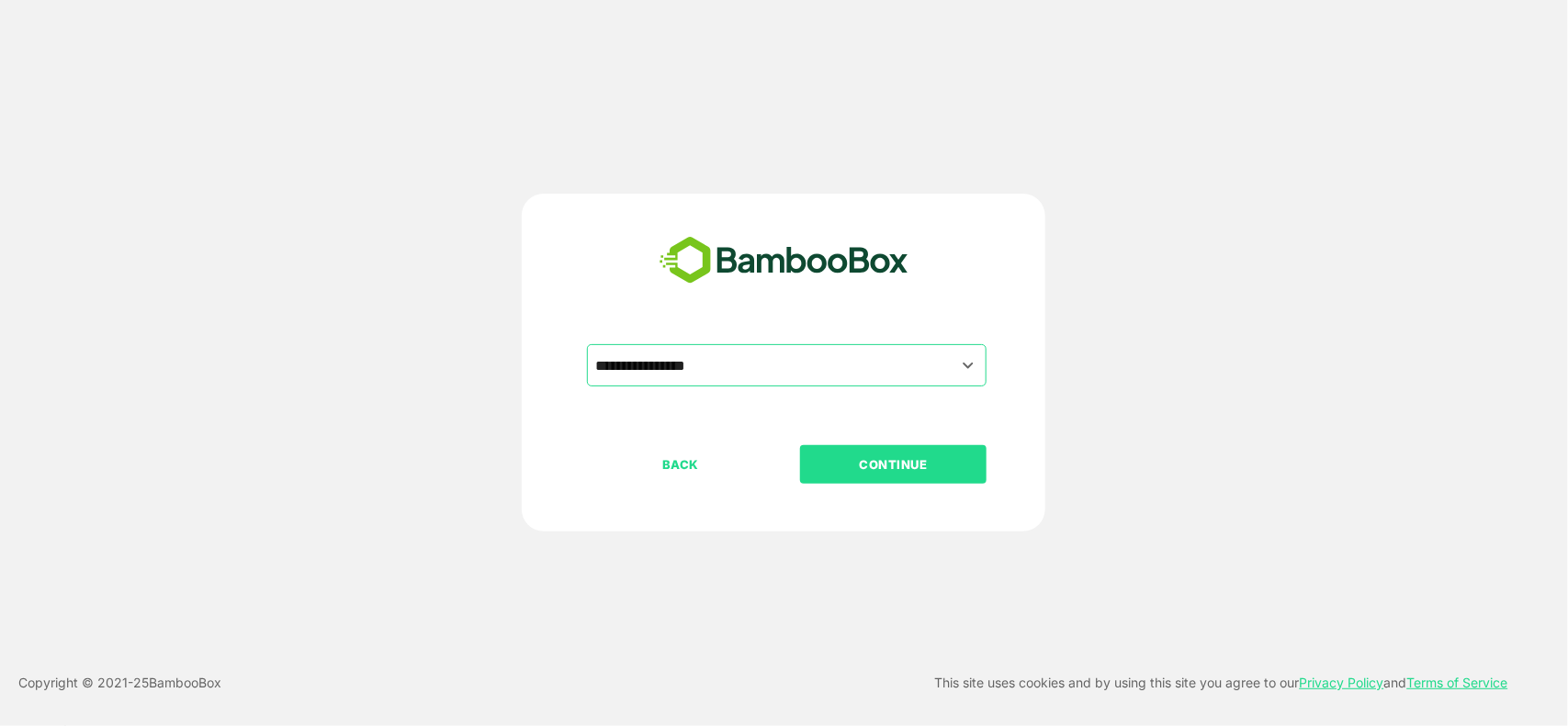
click at [846, 459] on p "CONTINUE" at bounding box center [893, 465] width 184 height 20
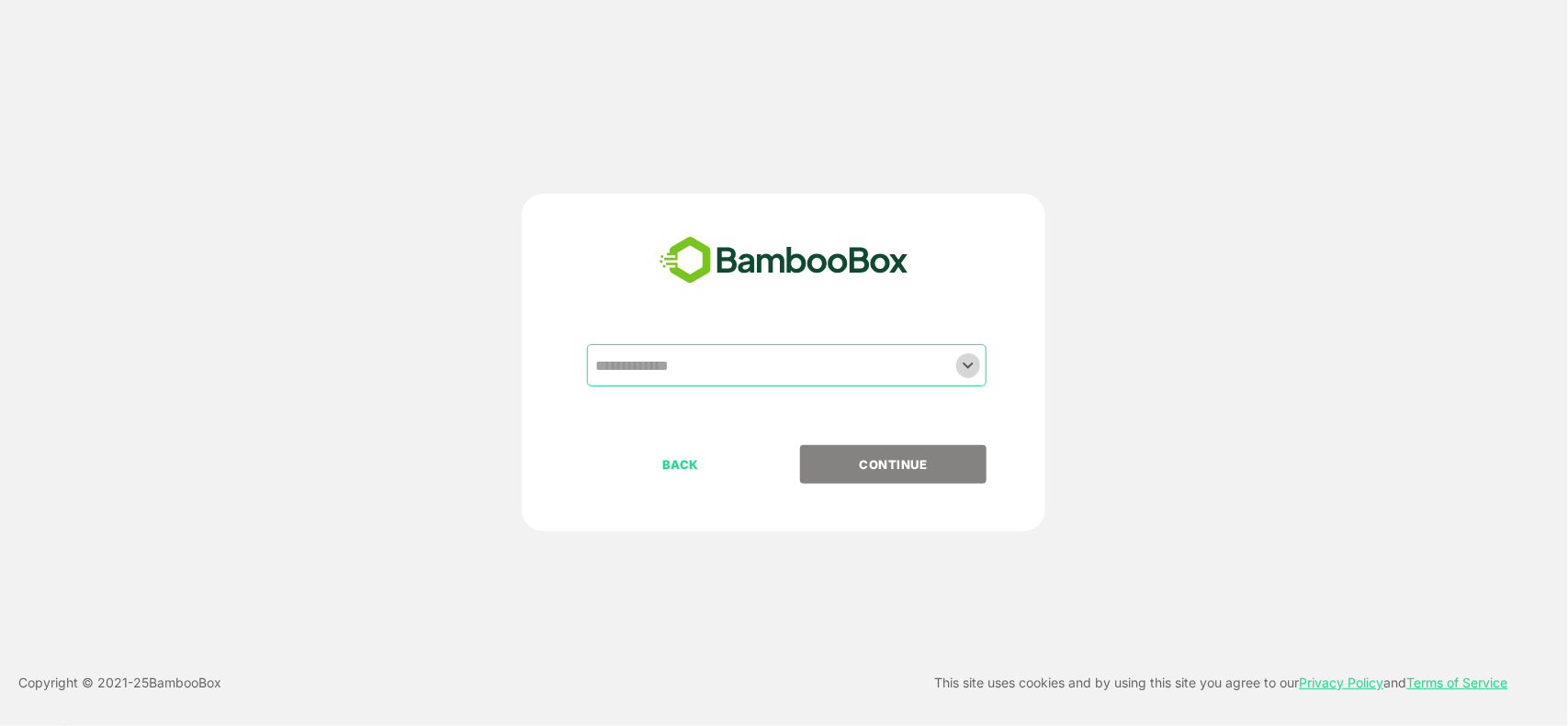
click at [962, 360] on icon "Open" at bounding box center [968, 365] width 22 height 22
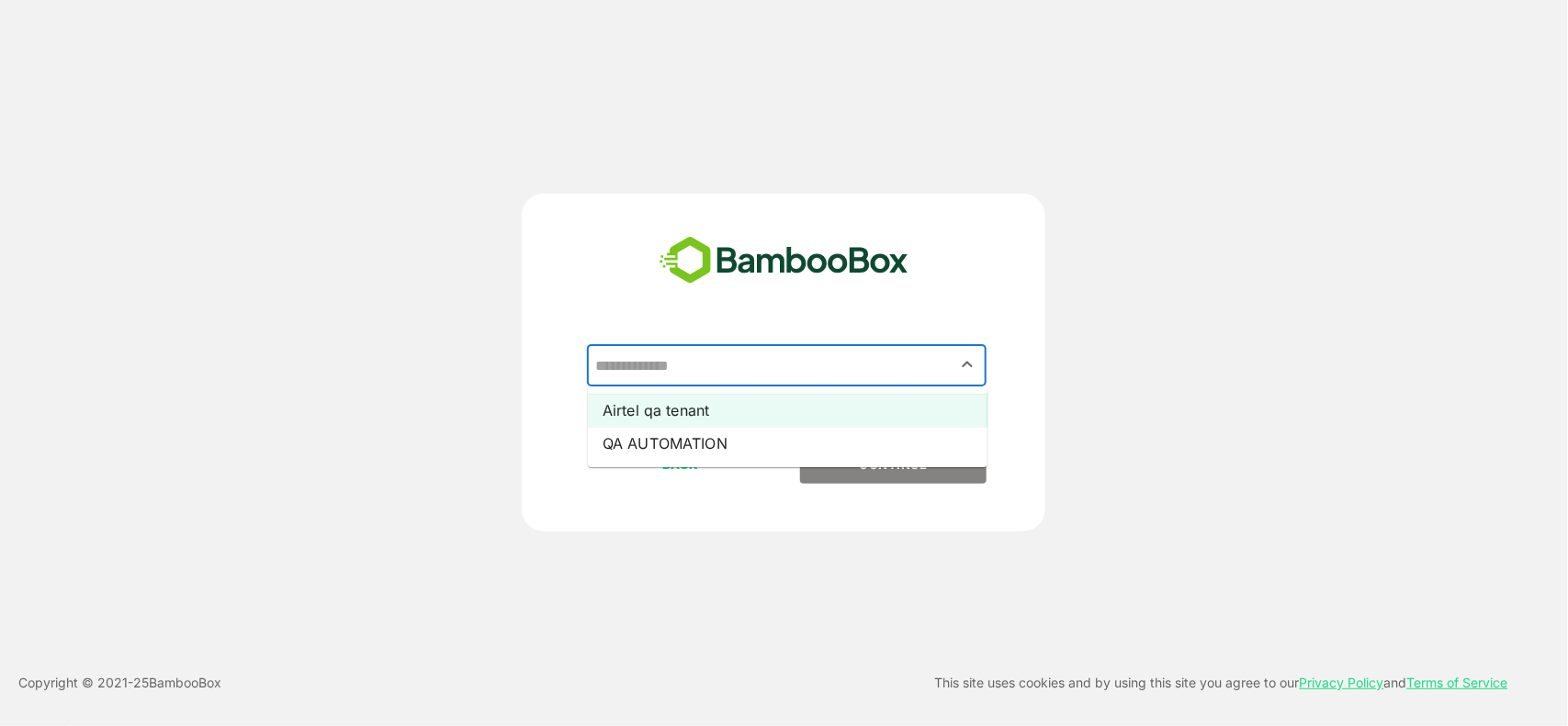
click at [668, 416] on li "Airtel qa tenant" at bounding box center [788, 410] width 399 height 33
type input "**********"
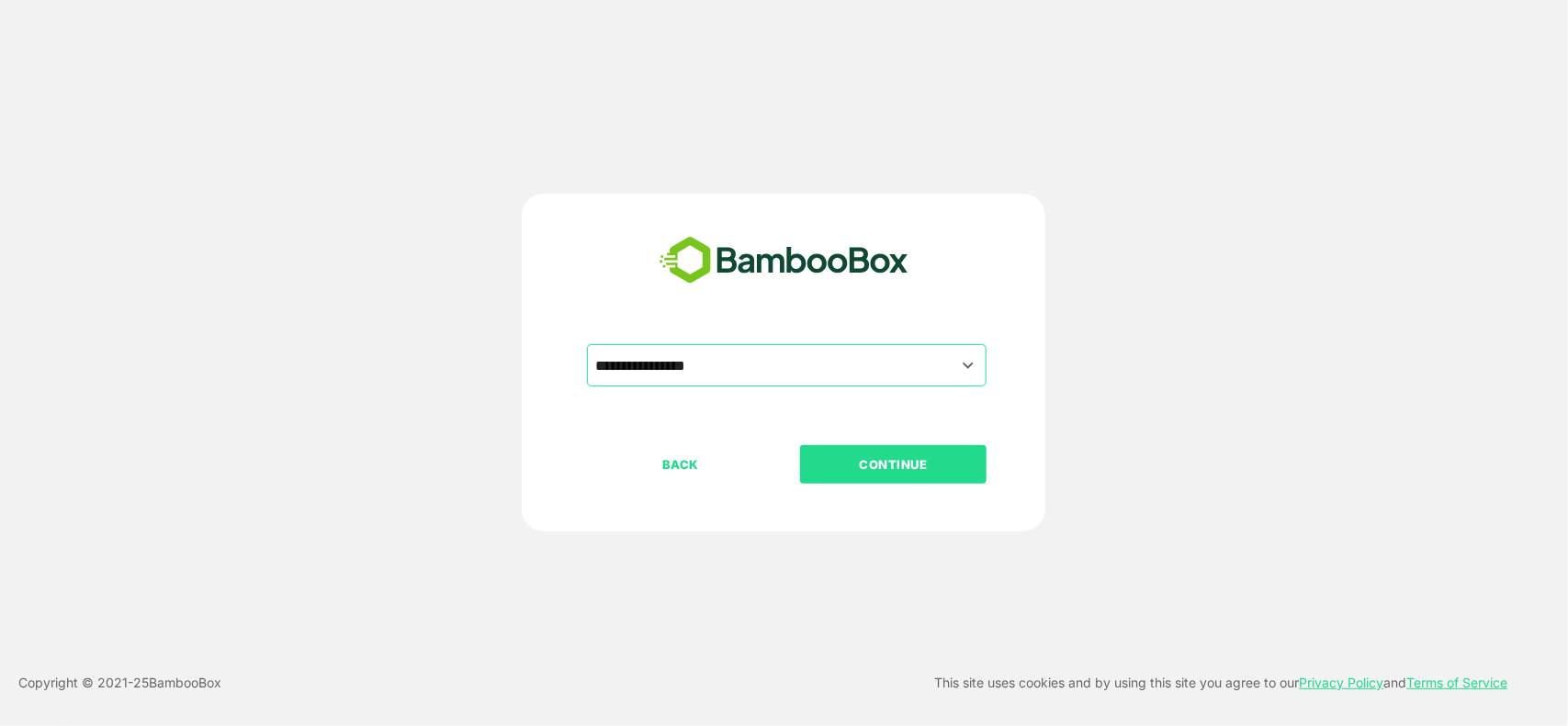
click at [668, 416] on div "**********" at bounding box center [783, 395] width 457 height 101
click at [925, 451] on button "CONTINUE" at bounding box center [893, 464] width 187 height 39
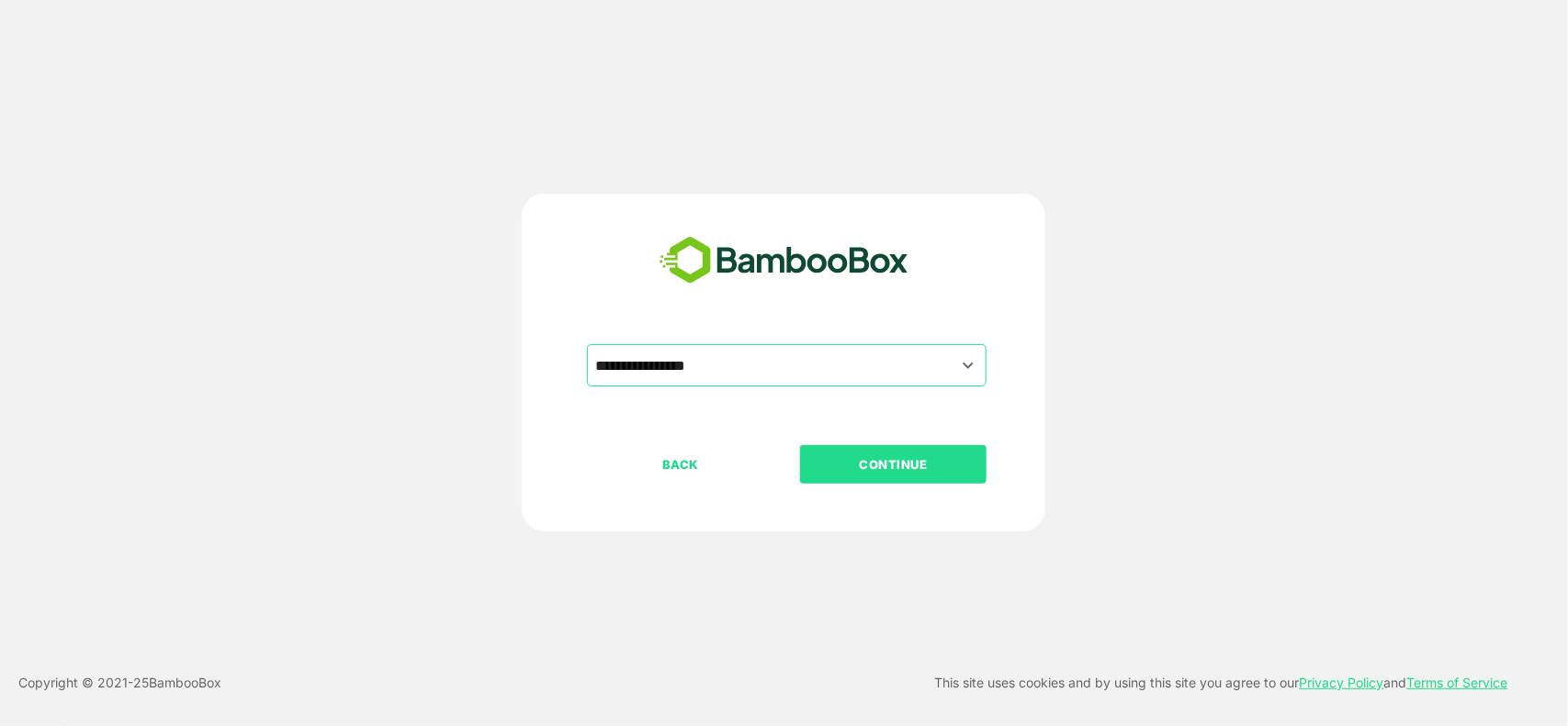
click at [925, 451] on button "CONTINUE" at bounding box center [893, 464] width 187 height 39
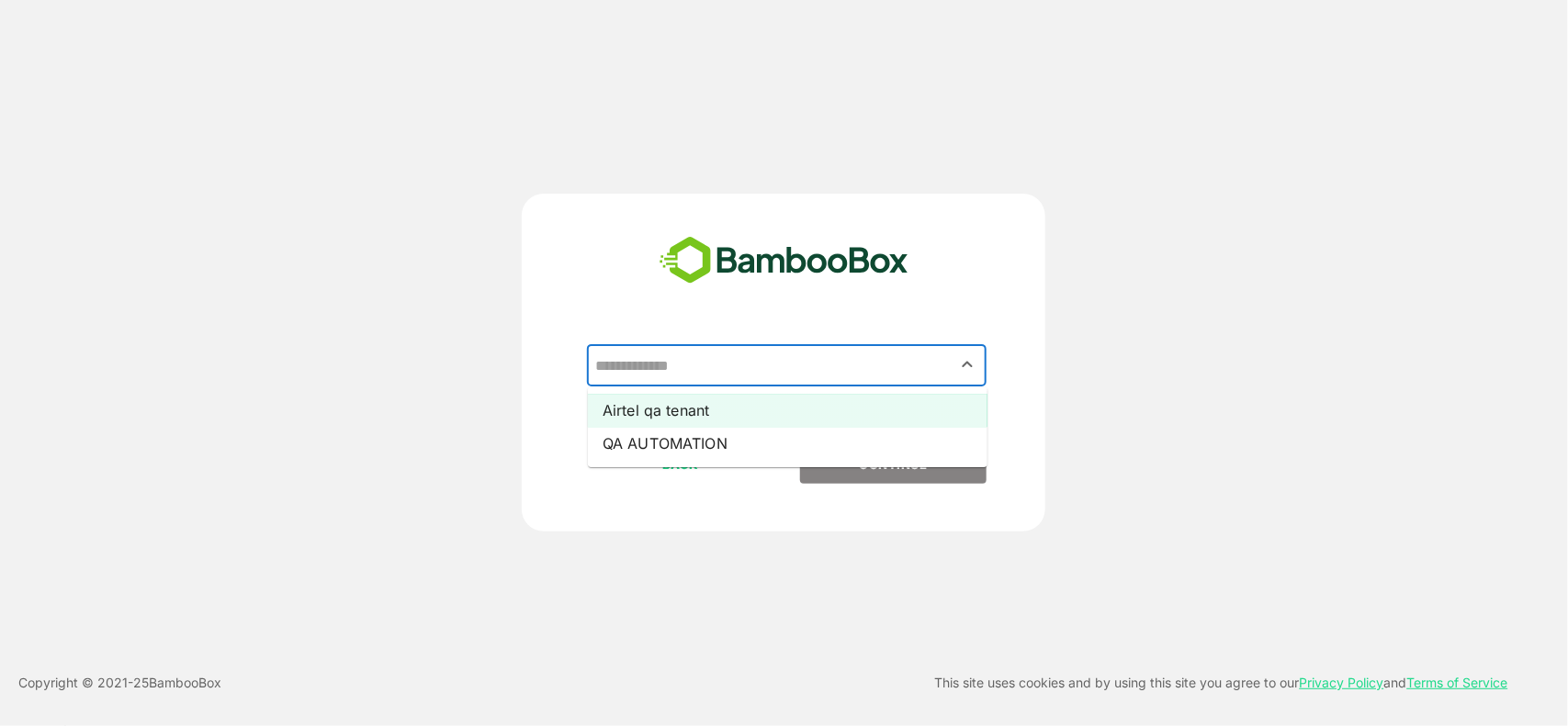
drag, startPoint x: 961, startPoint y: 347, endPoint x: 751, endPoint y: 413, distance: 220.1
click at [751, 413] on div "​ Airtel qa tenant QA AUTOMATION" at bounding box center [783, 395] width 457 height 101
click at [751, 413] on li "Airtel qa tenant" at bounding box center [788, 410] width 399 height 33
type input "**********"
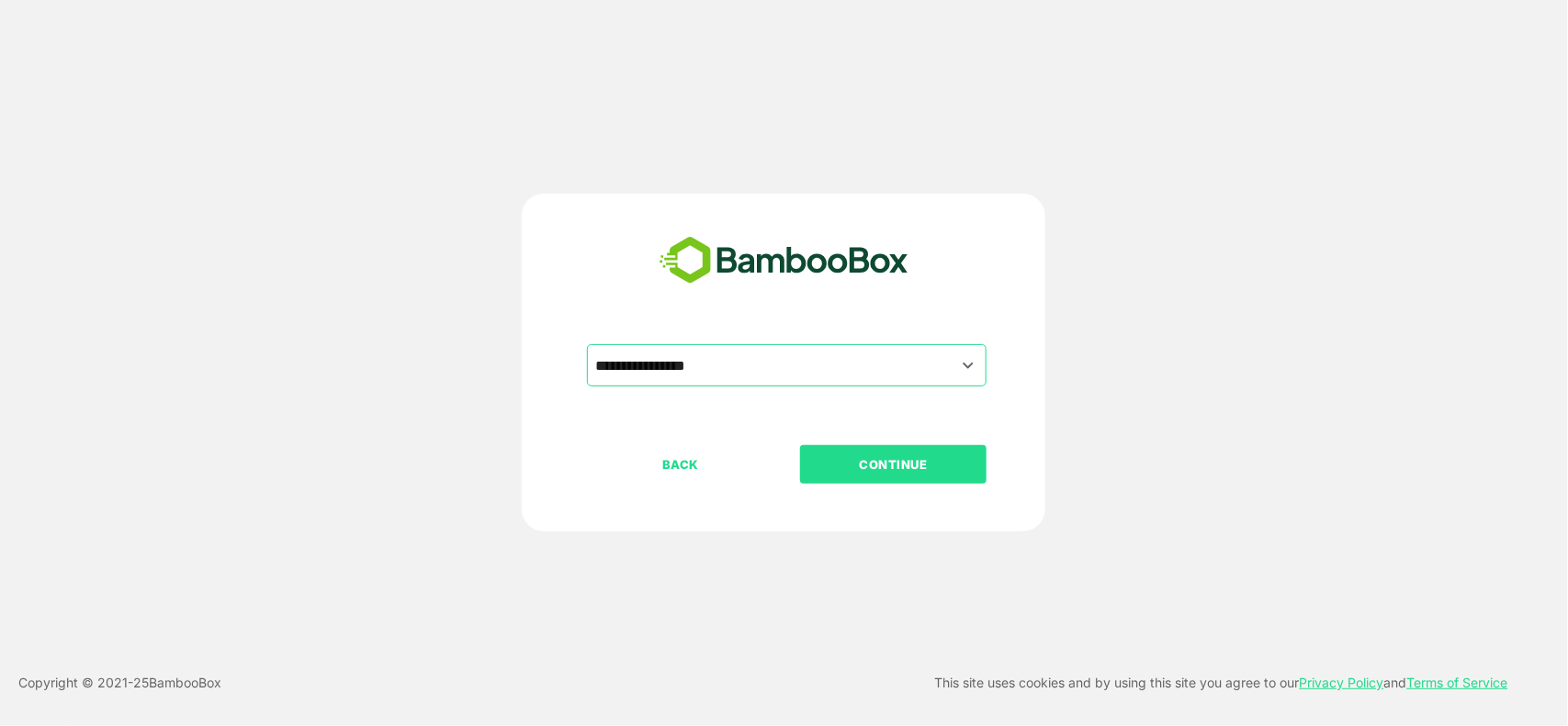
click at [917, 450] on button "CONTINUE" at bounding box center [893, 464] width 187 height 39
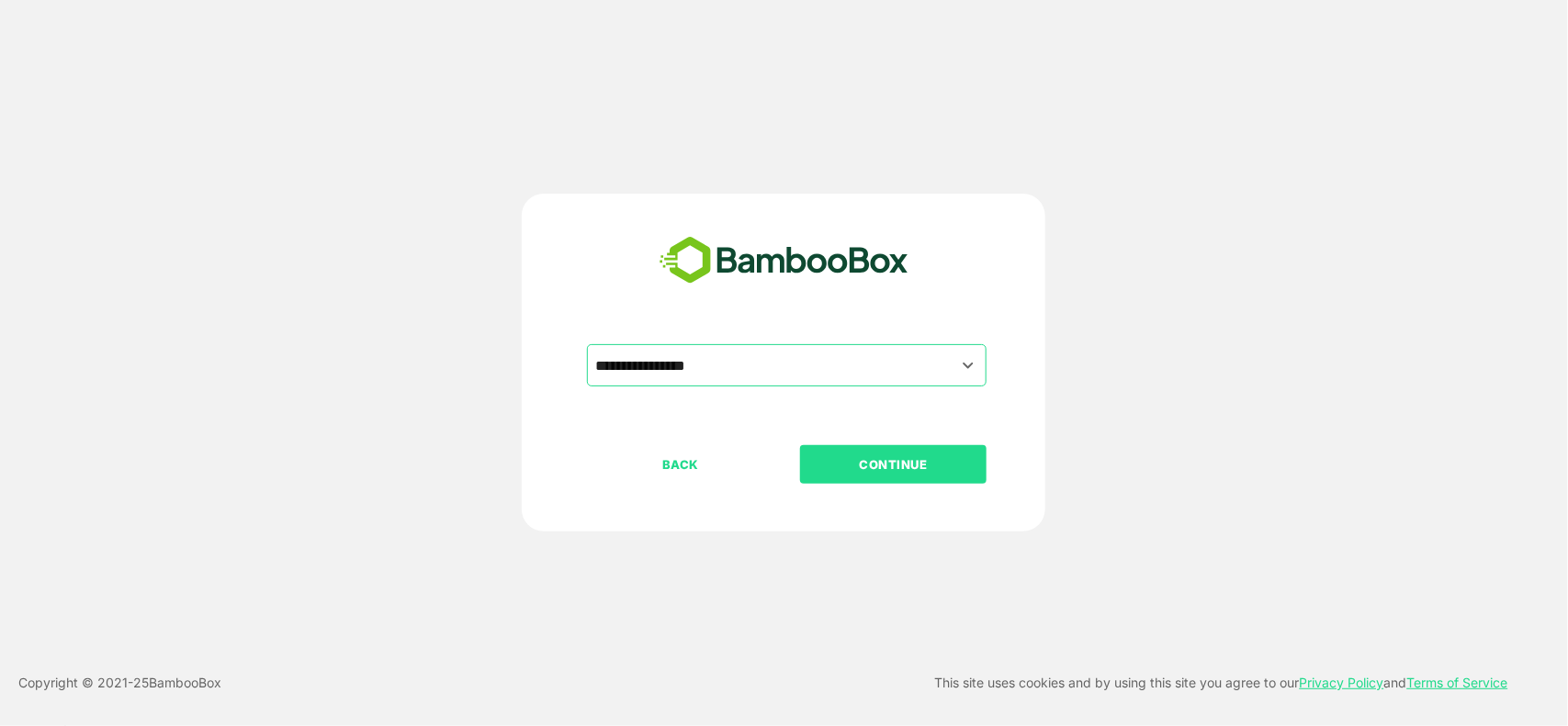
click at [917, 450] on button "CONTINUE" at bounding box center [893, 464] width 187 height 39
click at [919, 465] on p "CONTINUE" at bounding box center [893, 465] width 184 height 20
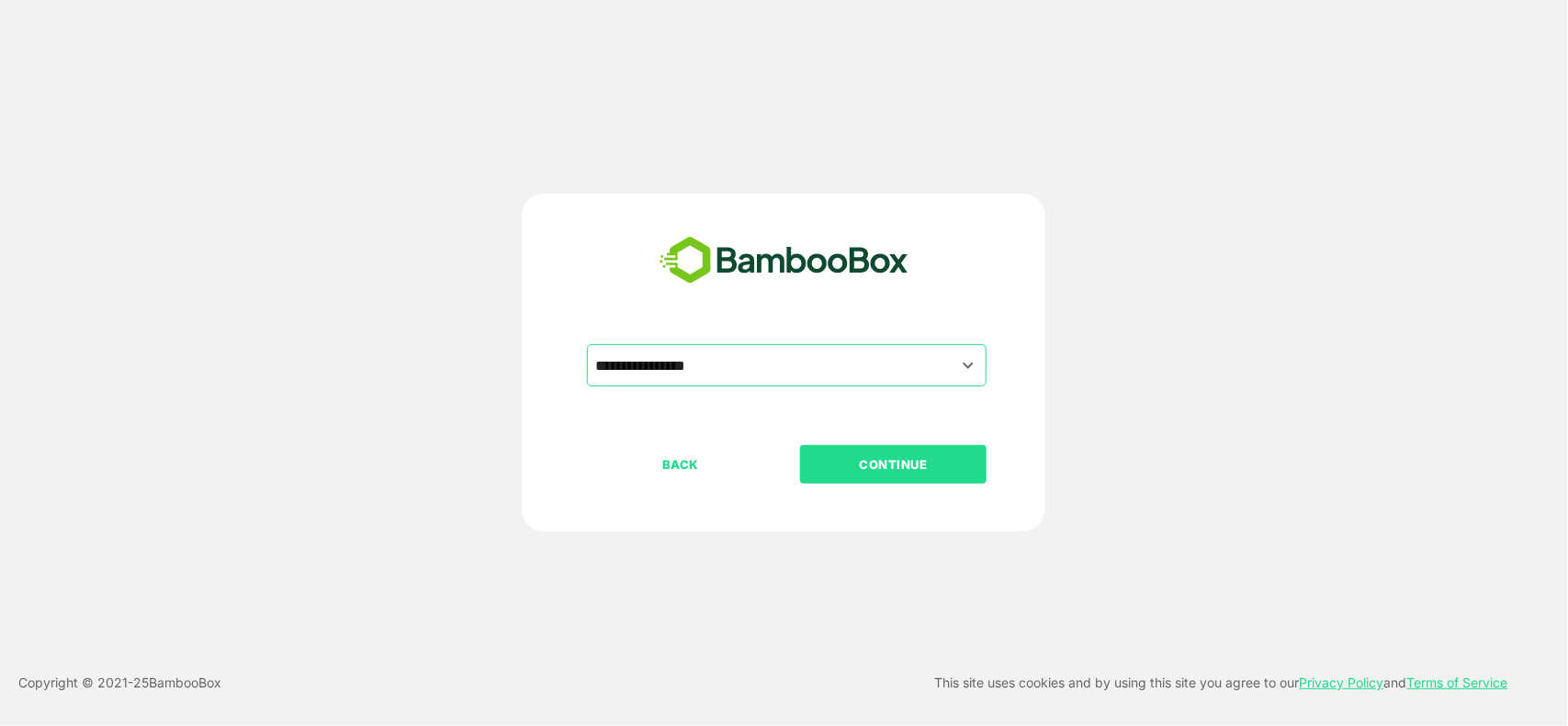
click at [919, 465] on p "CONTINUE" at bounding box center [893, 465] width 184 height 20
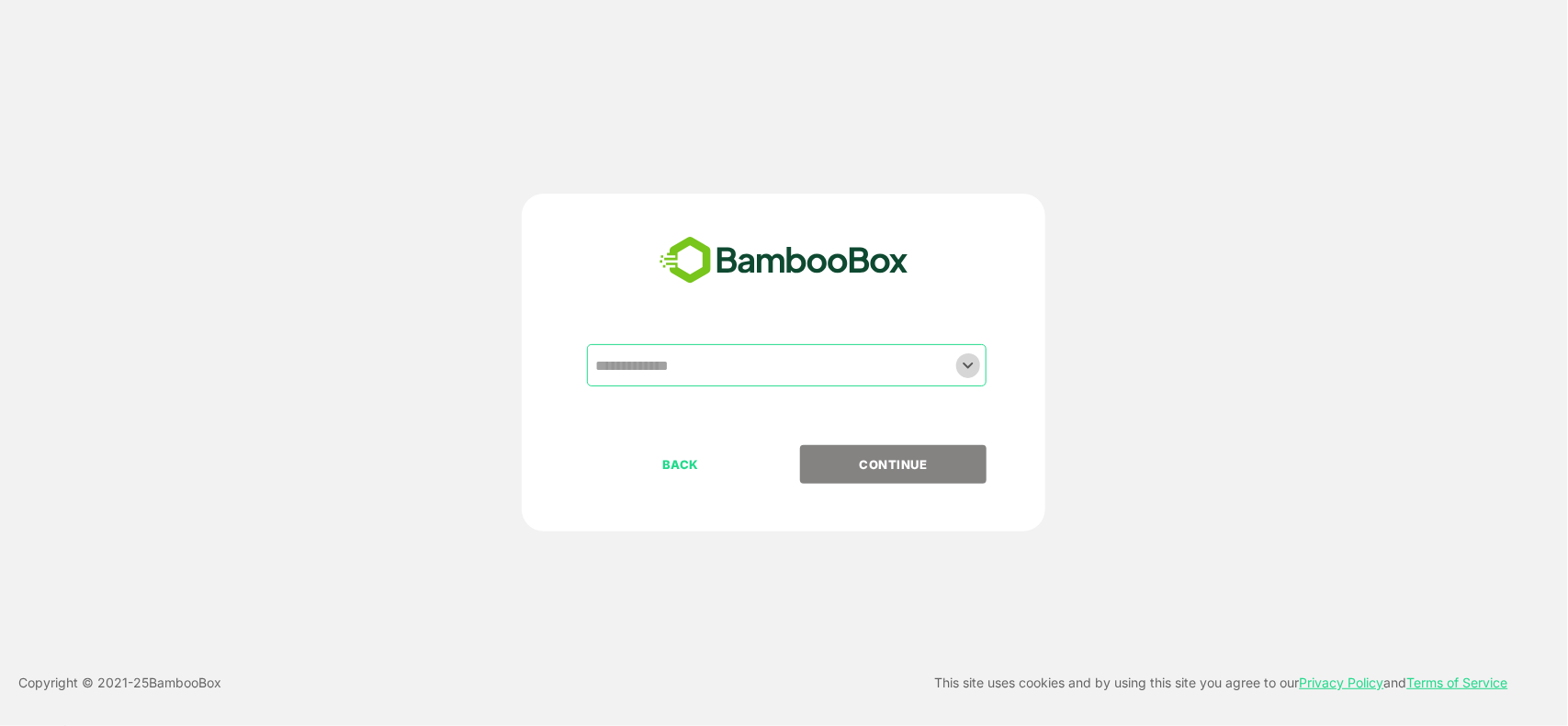
click at [972, 371] on icon "Open" at bounding box center [968, 365] width 22 height 22
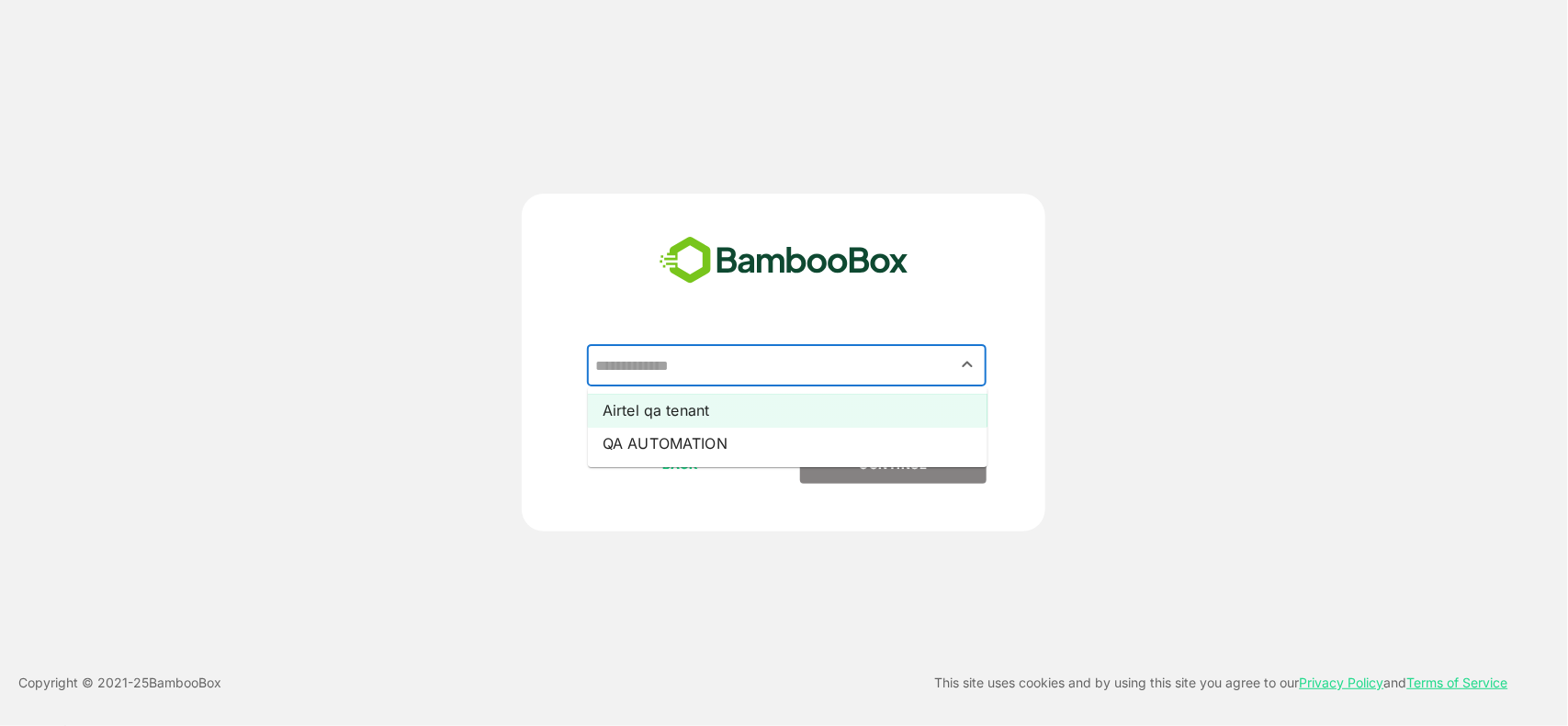
click at [754, 414] on li "Airtel qa tenant" at bounding box center [788, 410] width 399 height 33
type input "**********"
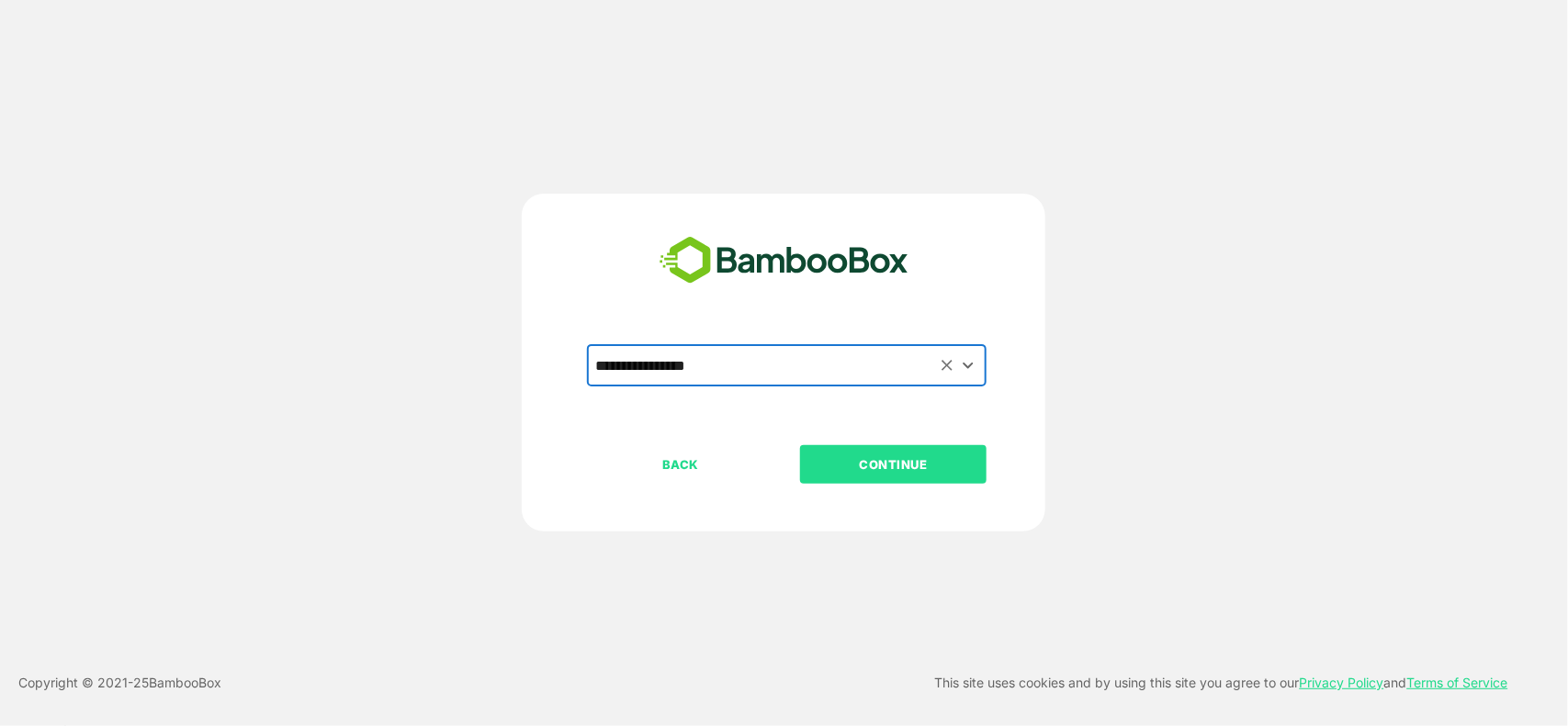
click at [870, 465] on p "CONTINUE" at bounding box center [893, 465] width 184 height 20
click at [873, 469] on p "CONTINUE" at bounding box center [893, 465] width 184 height 20
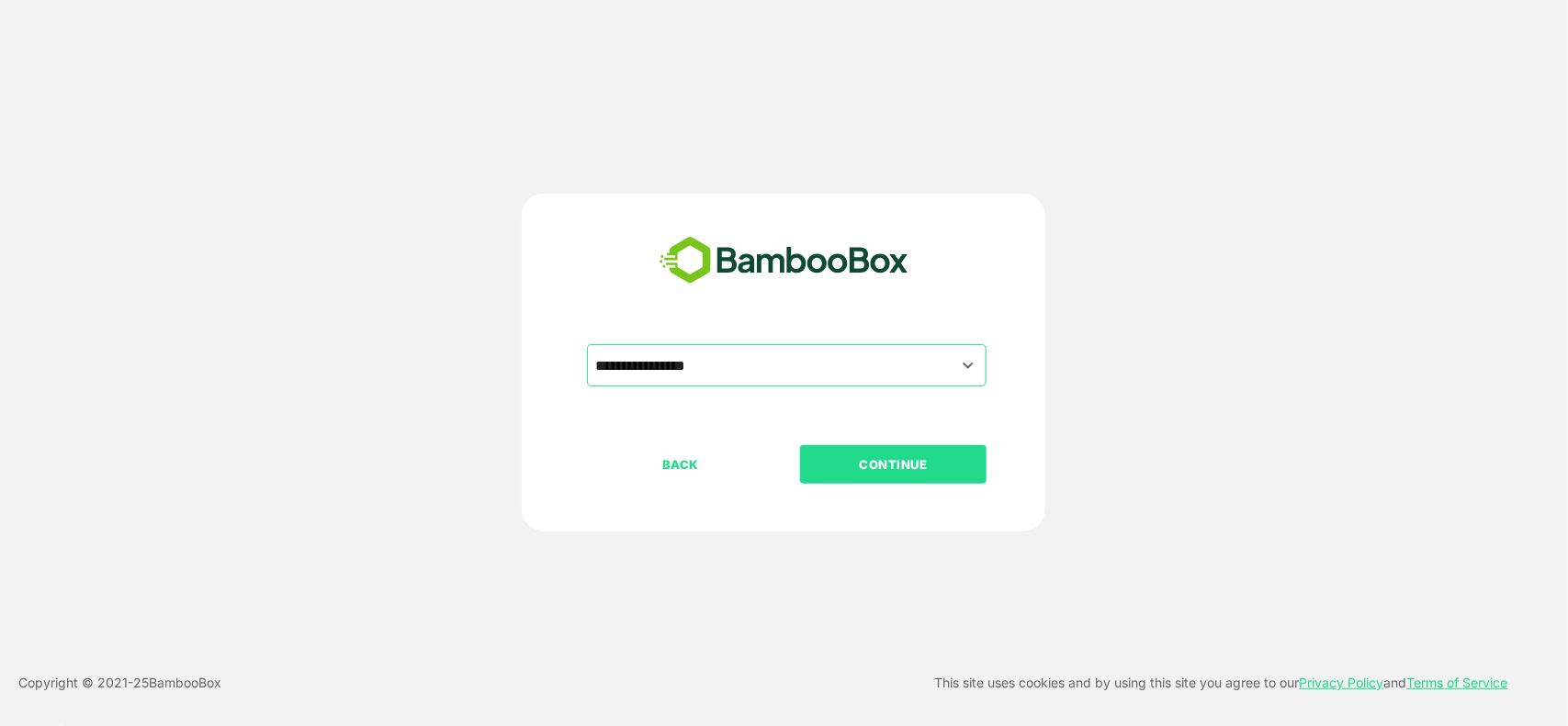
click at [873, 469] on p "CONTINUE" at bounding box center [893, 465] width 184 height 20
click at [695, 467] on p "BACK" at bounding box center [681, 465] width 184 height 20
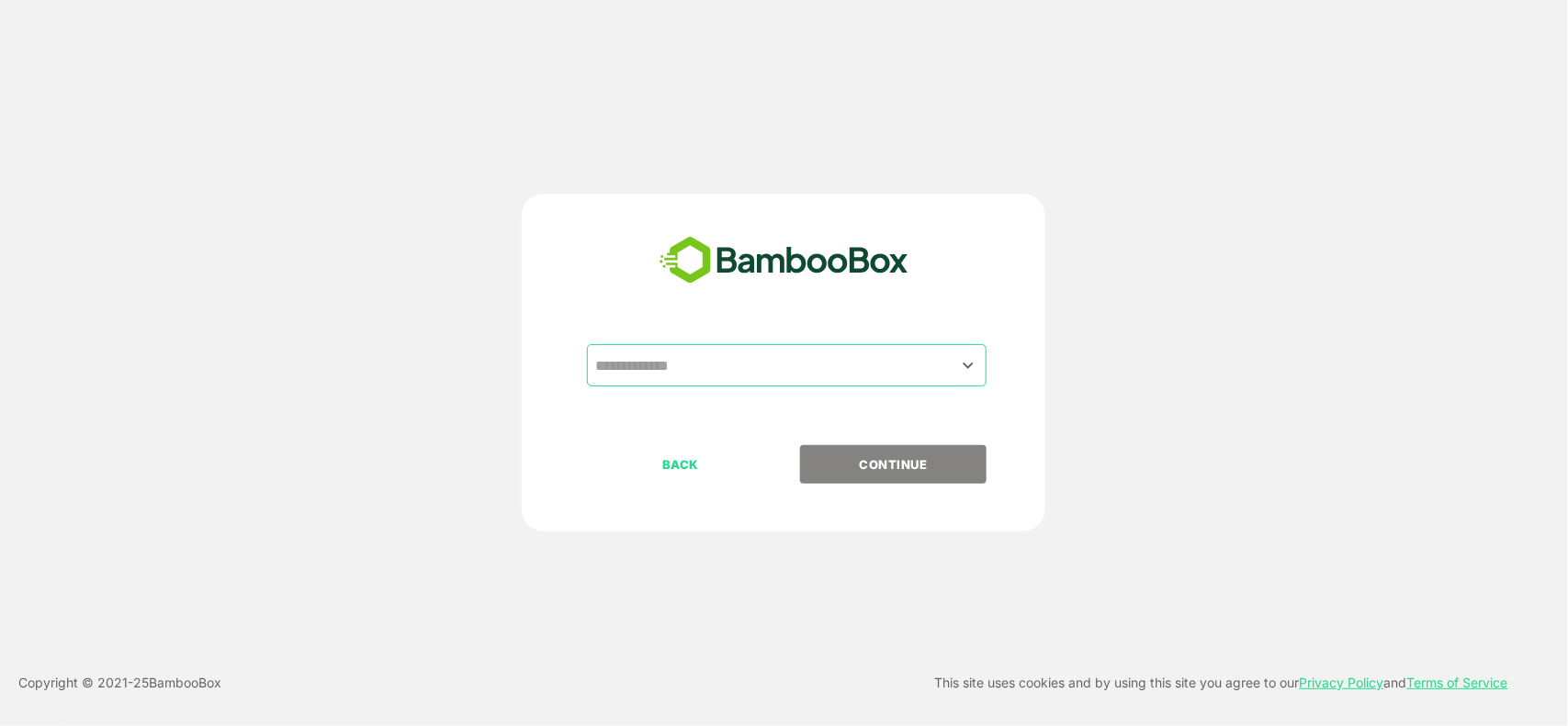
click at [905, 367] on input "text" at bounding box center [786, 364] width 392 height 35
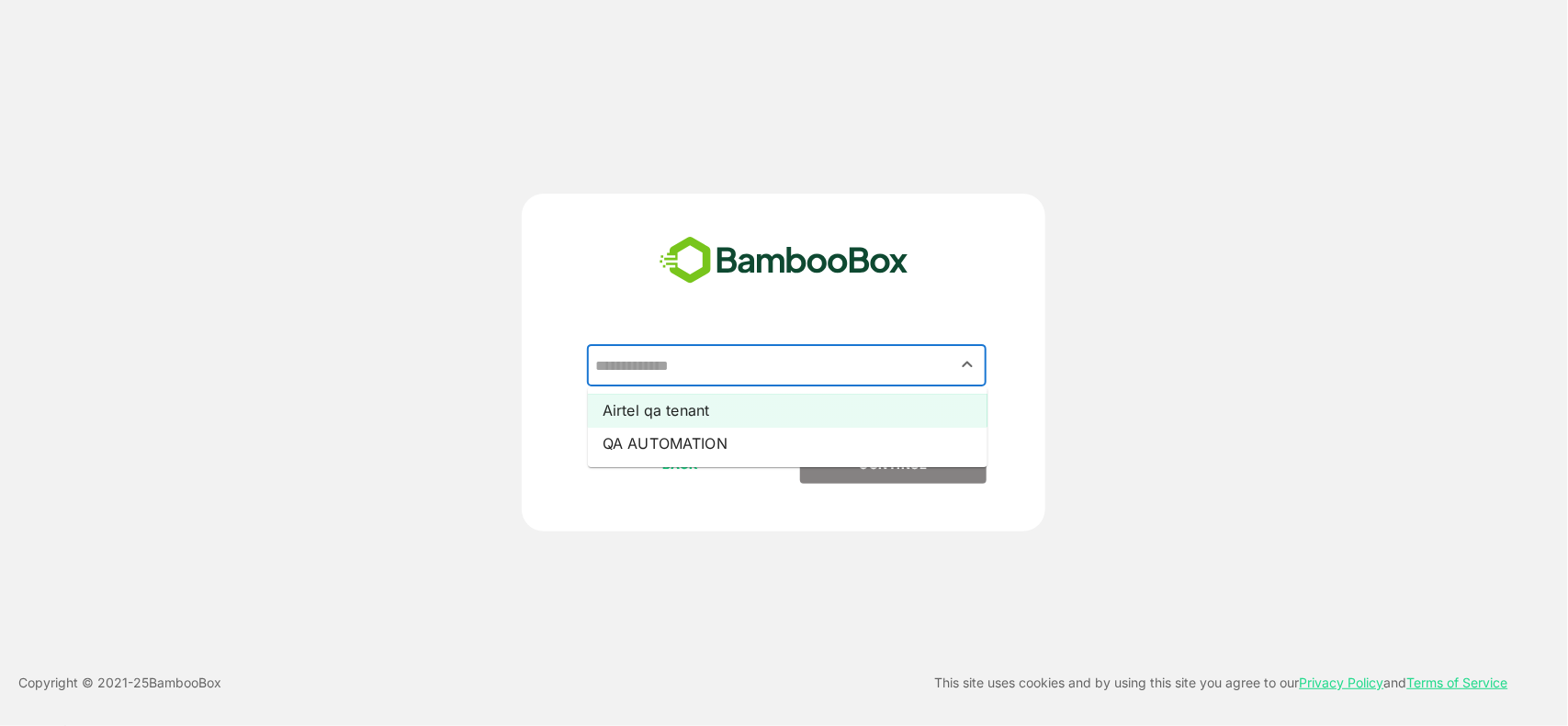
click at [710, 407] on li "Airtel qa tenant" at bounding box center [788, 410] width 399 height 33
type input "**********"
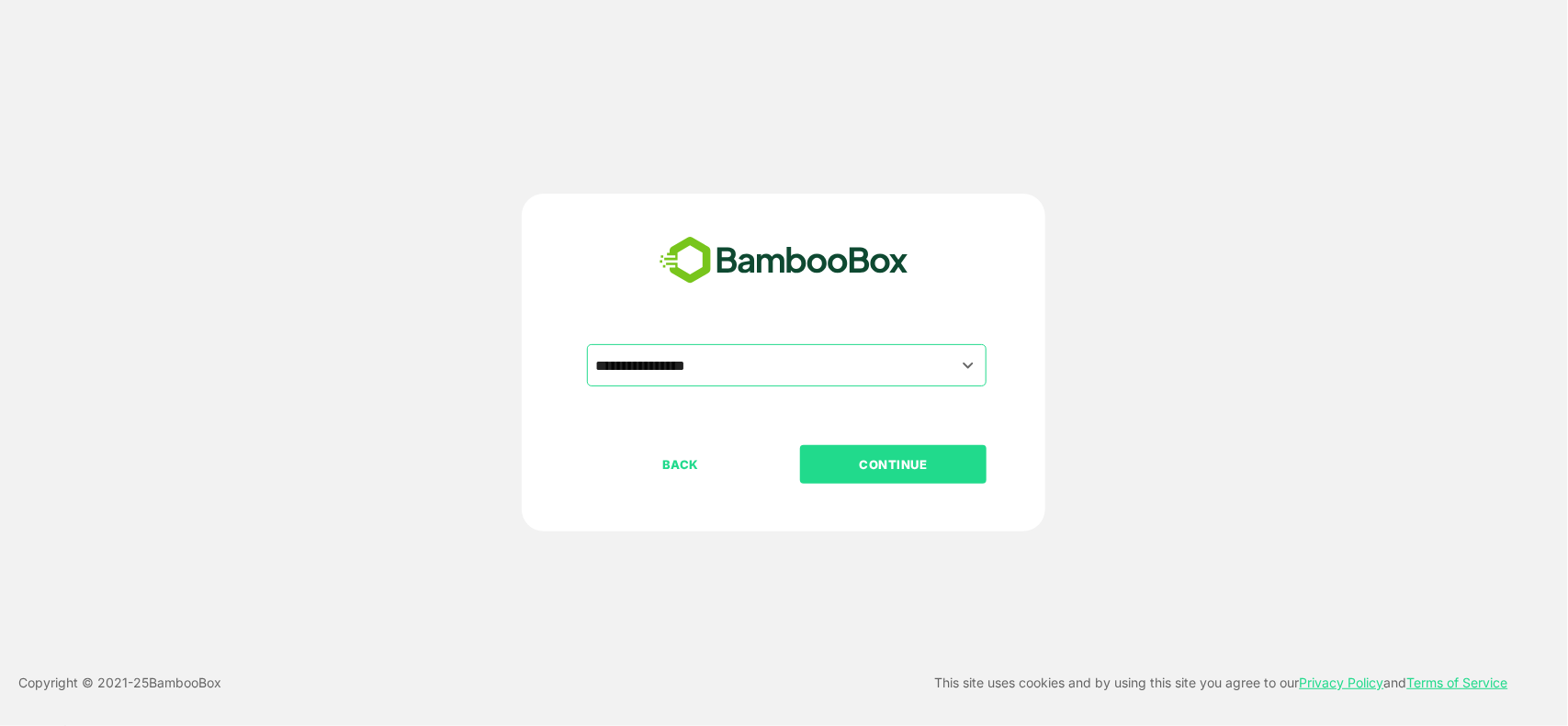
click at [870, 460] on p "CONTINUE" at bounding box center [893, 465] width 184 height 20
click at [897, 455] on p "CONTINUE" at bounding box center [893, 465] width 184 height 20
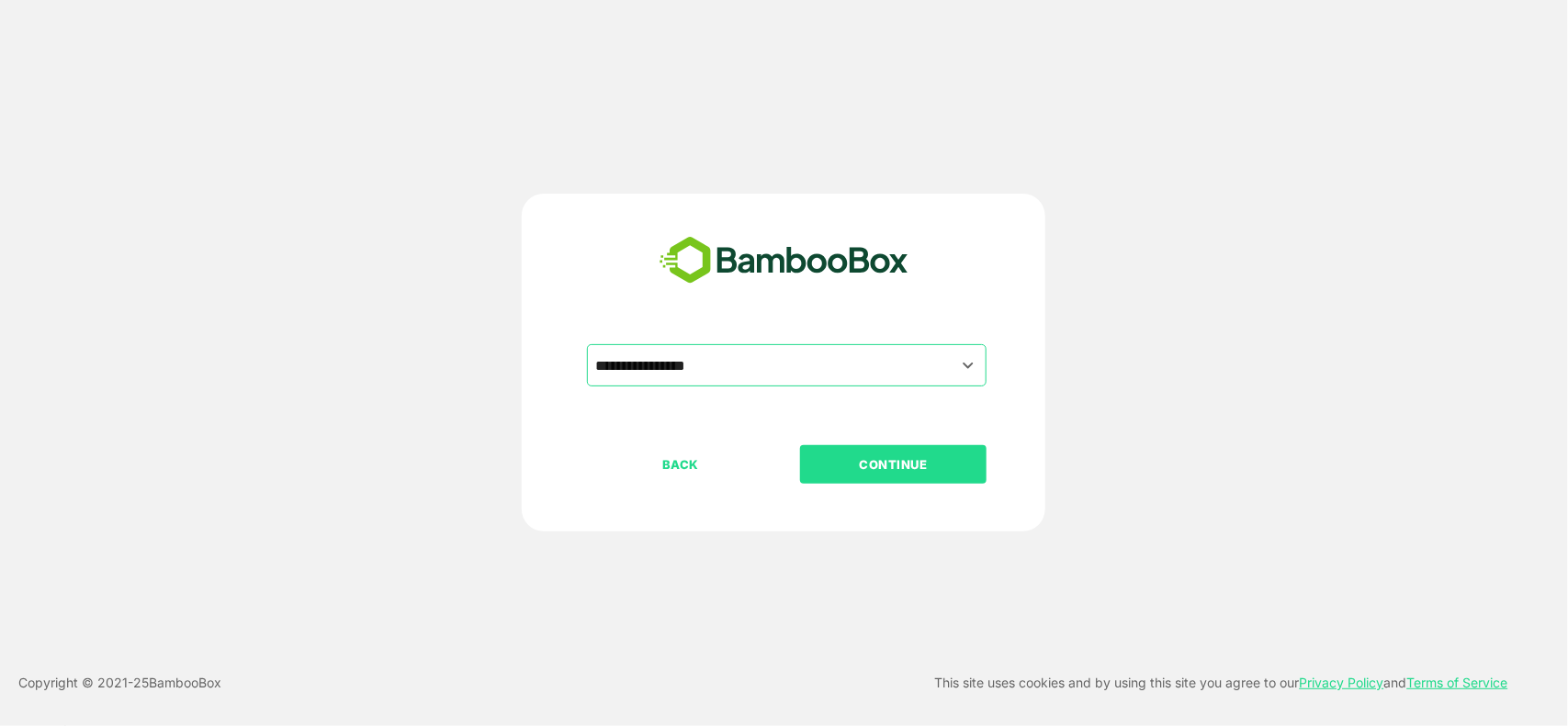
click at [897, 455] on p "CONTINUE" at bounding box center [893, 465] width 184 height 20
